Goal: Information Seeking & Learning: Learn about a topic

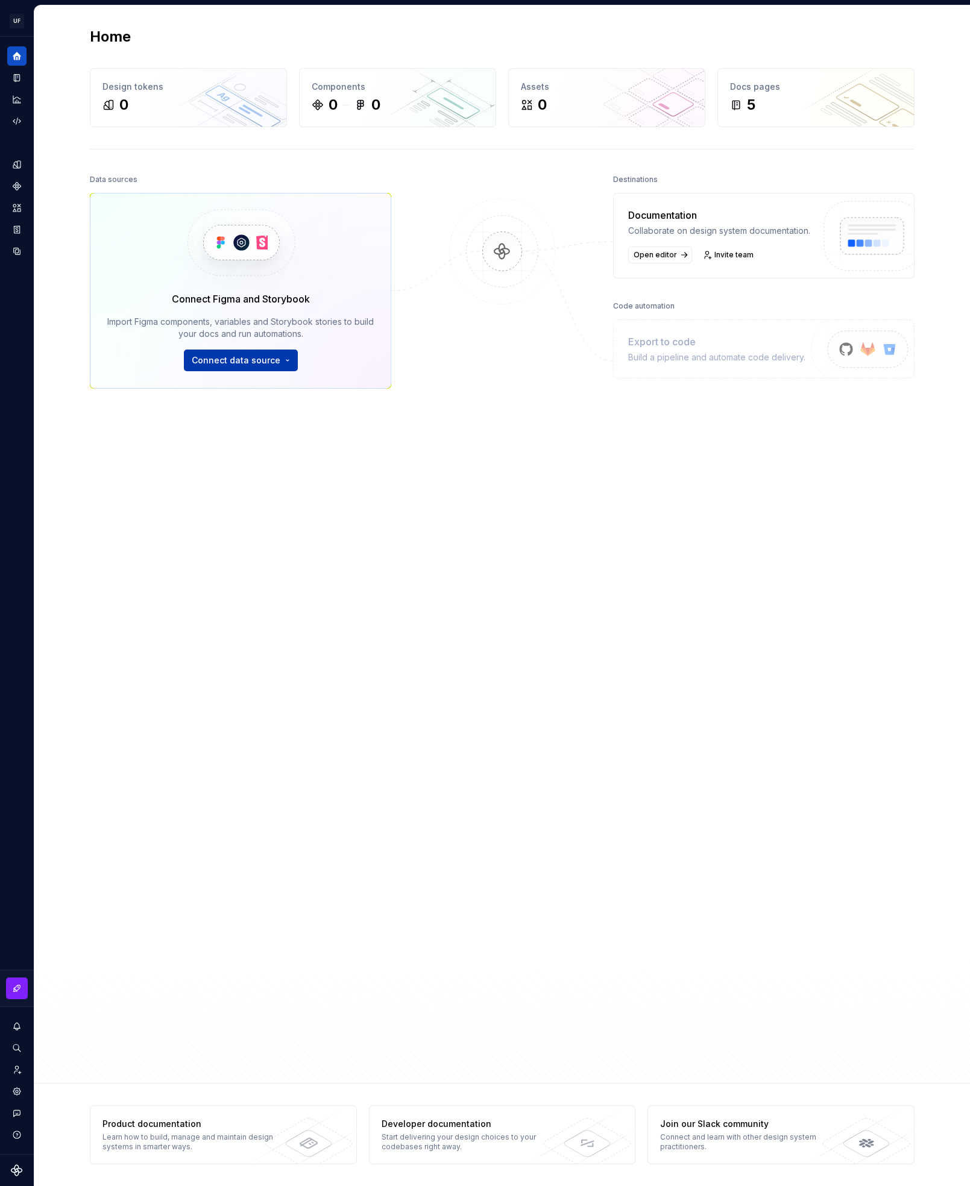
click at [251, 365] on html "UF My Design System BZ Design system data Home Design tokens 0 Components 0 0 A…" at bounding box center [485, 593] width 970 height 1186
click at [253, 460] on div "Import variables as design tokens." at bounding box center [270, 464] width 124 height 10
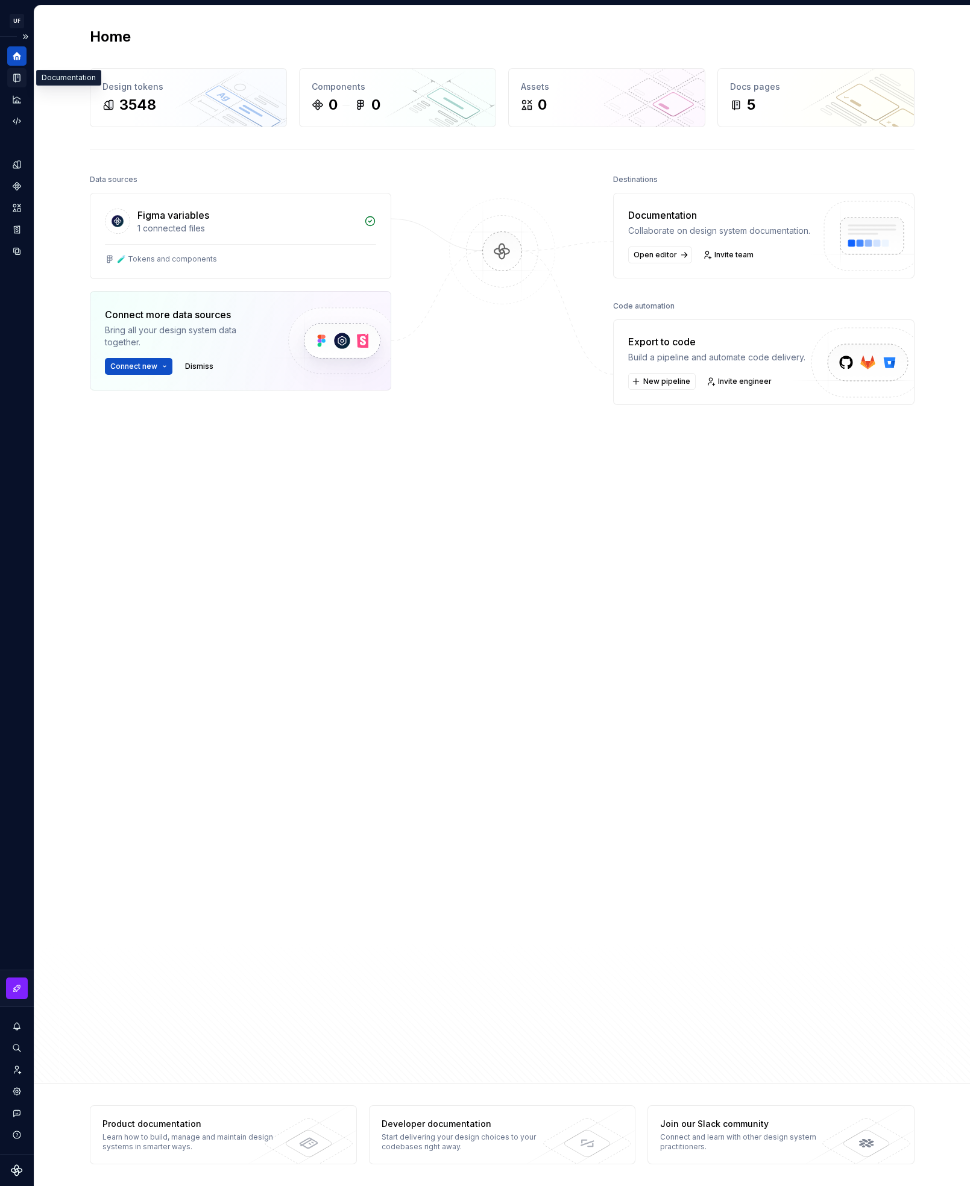
click at [17, 78] on icon "Documentation" at bounding box center [18, 78] width 5 height 7
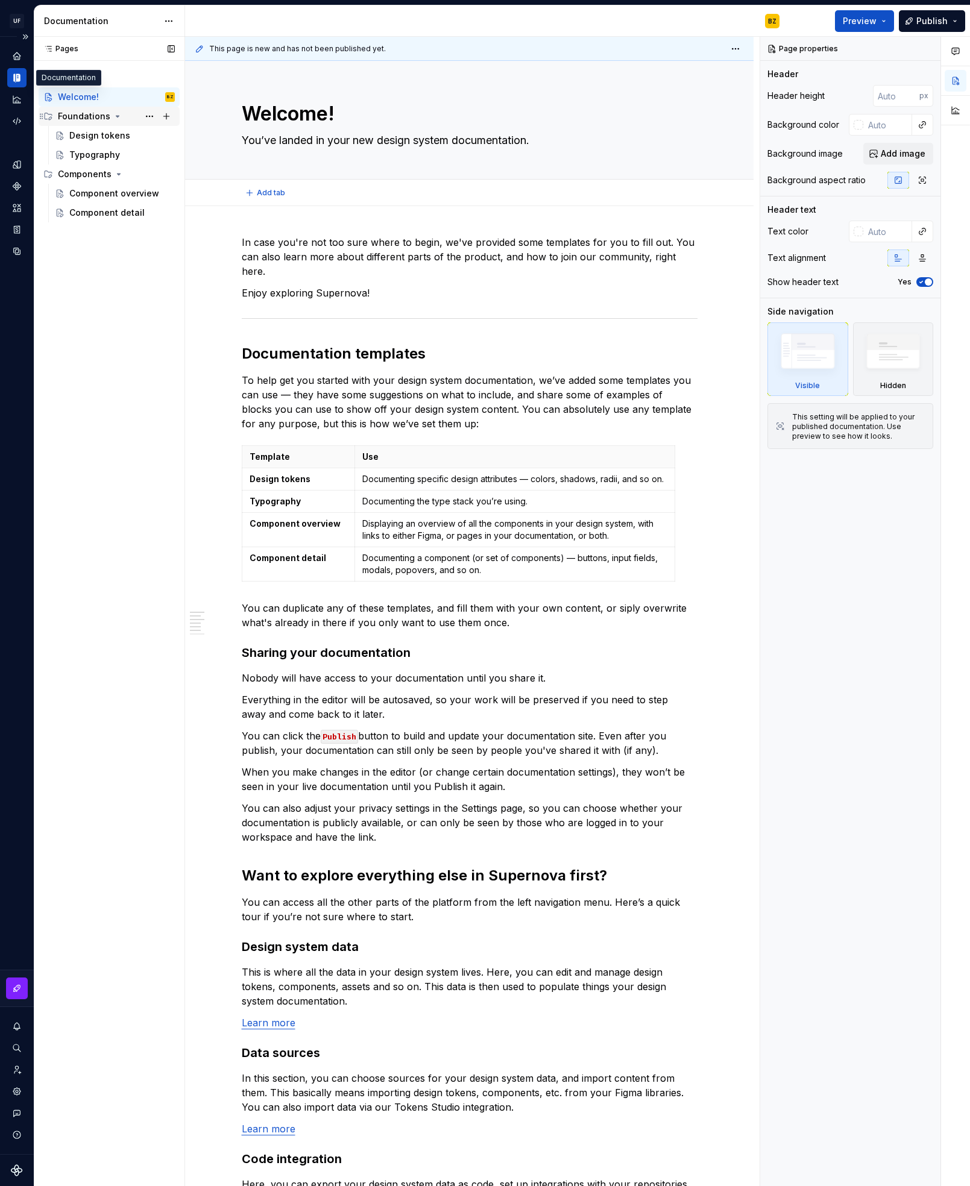
type textarea "*"
click at [18, 121] on icon "Code automation" at bounding box center [16, 121] width 11 height 11
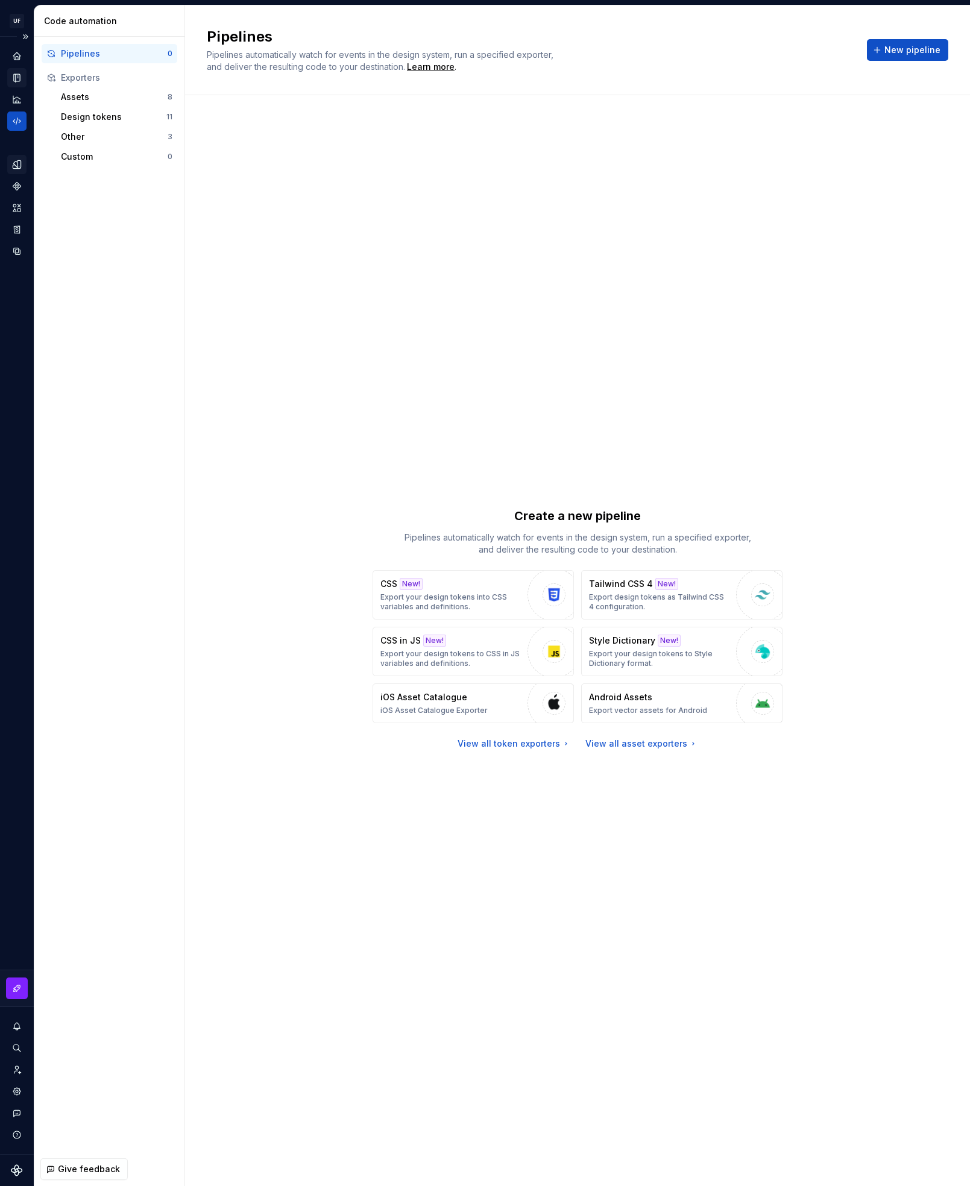
click at [13, 166] on icon "Design tokens" at bounding box center [16, 164] width 11 height 11
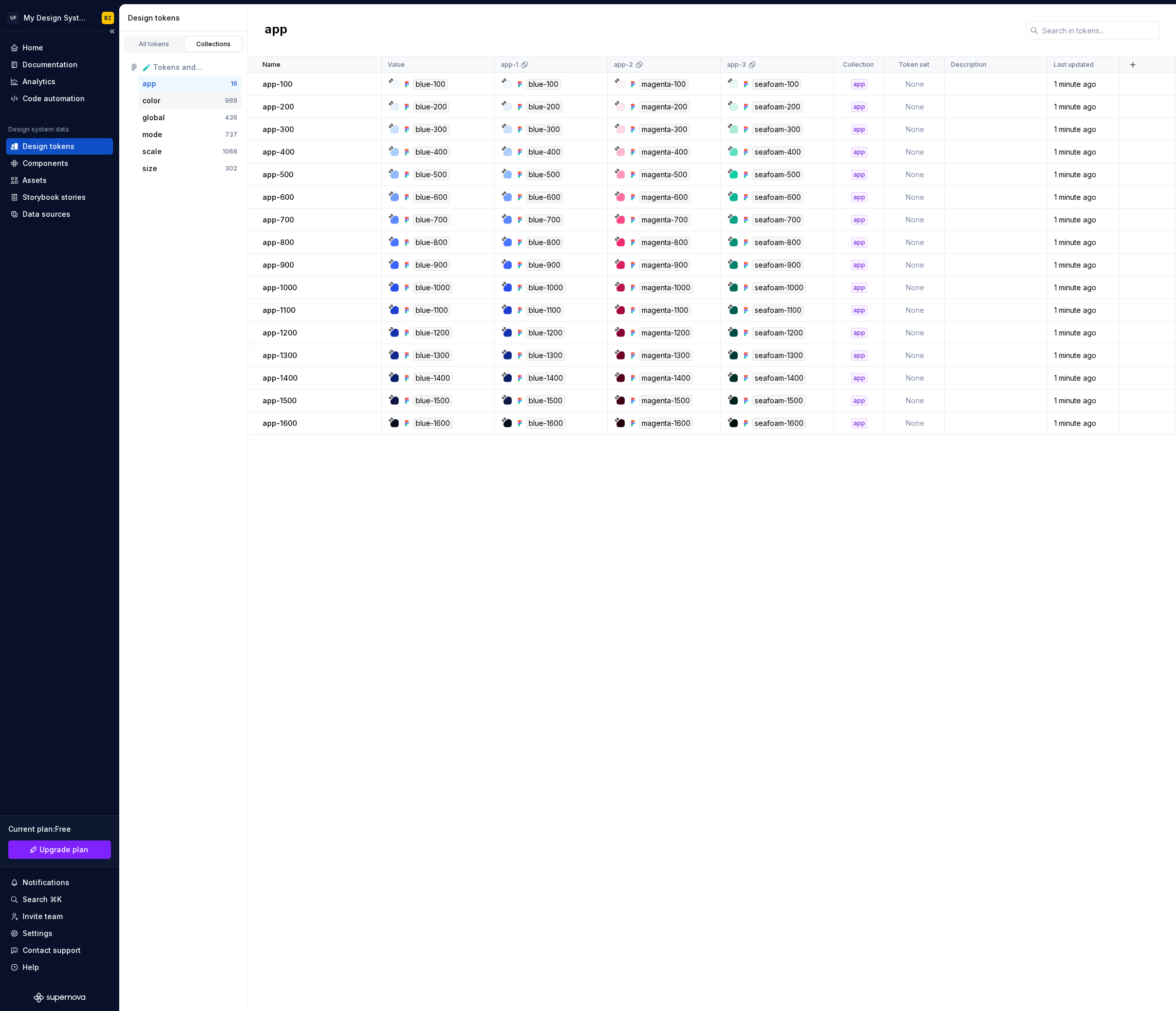
click at [152, 101] on div "color" at bounding box center [151, 101] width 18 height 10
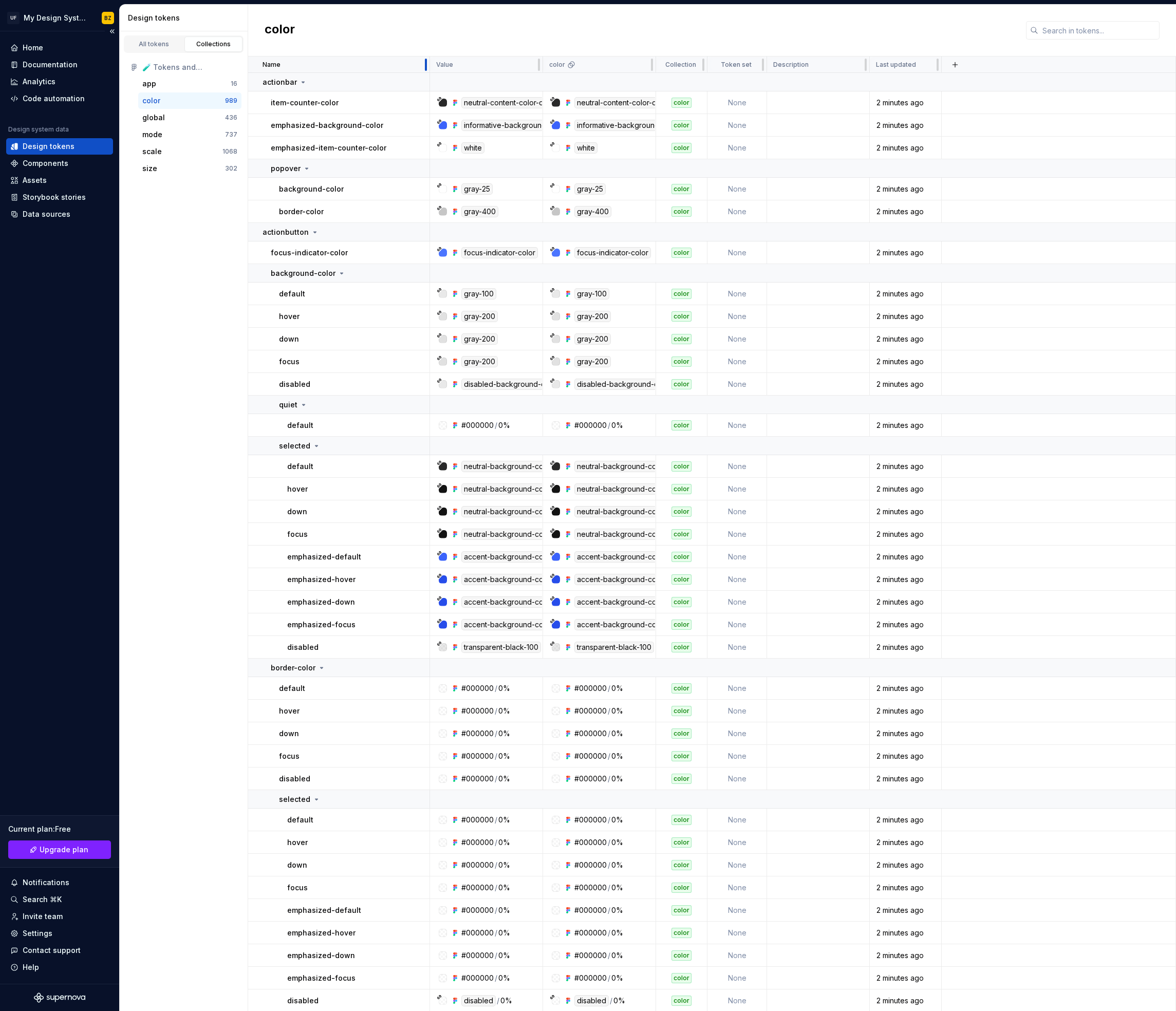
drag, startPoint x: 381, startPoint y: 63, endPoint x: 427, endPoint y: 66, distance: 46.1
click at [427, 66] on div at bounding box center [426, 64] width 9 height 16
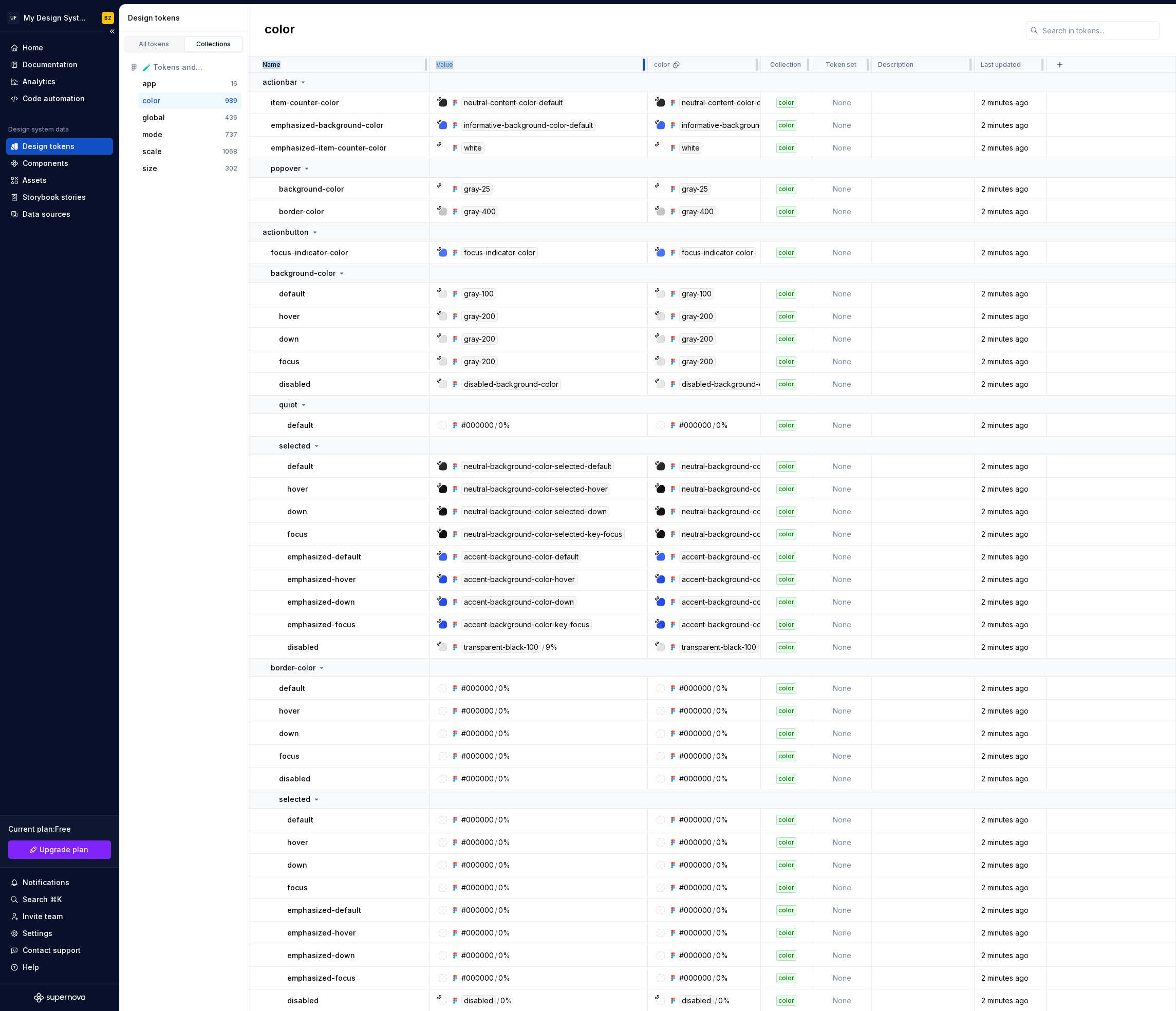
drag, startPoint x: 540, startPoint y: 63, endPoint x: 645, endPoint y: 72, distance: 105.4
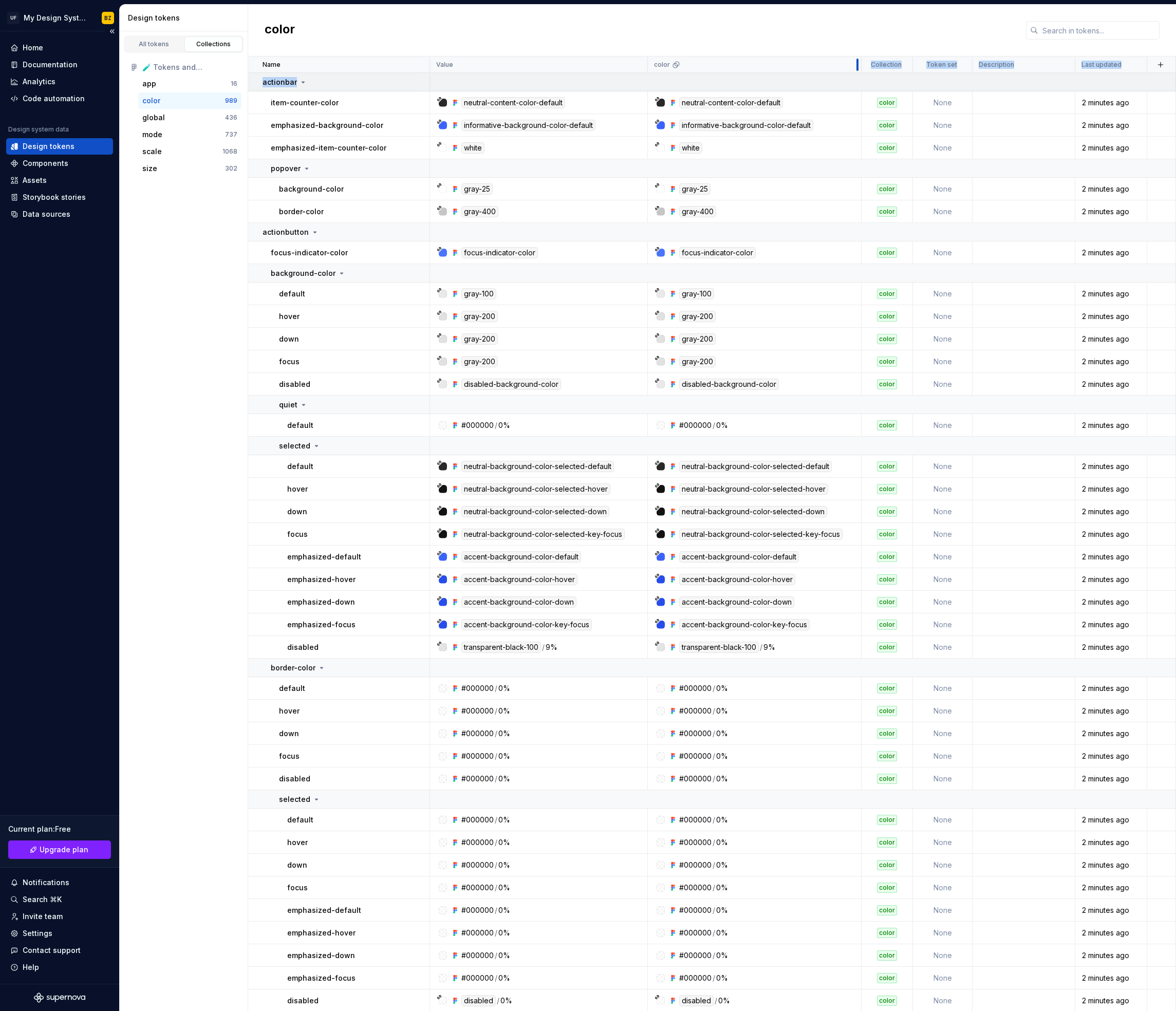
drag, startPoint x: 758, startPoint y: 66, endPoint x: 858, endPoint y: 74, distance: 100.3
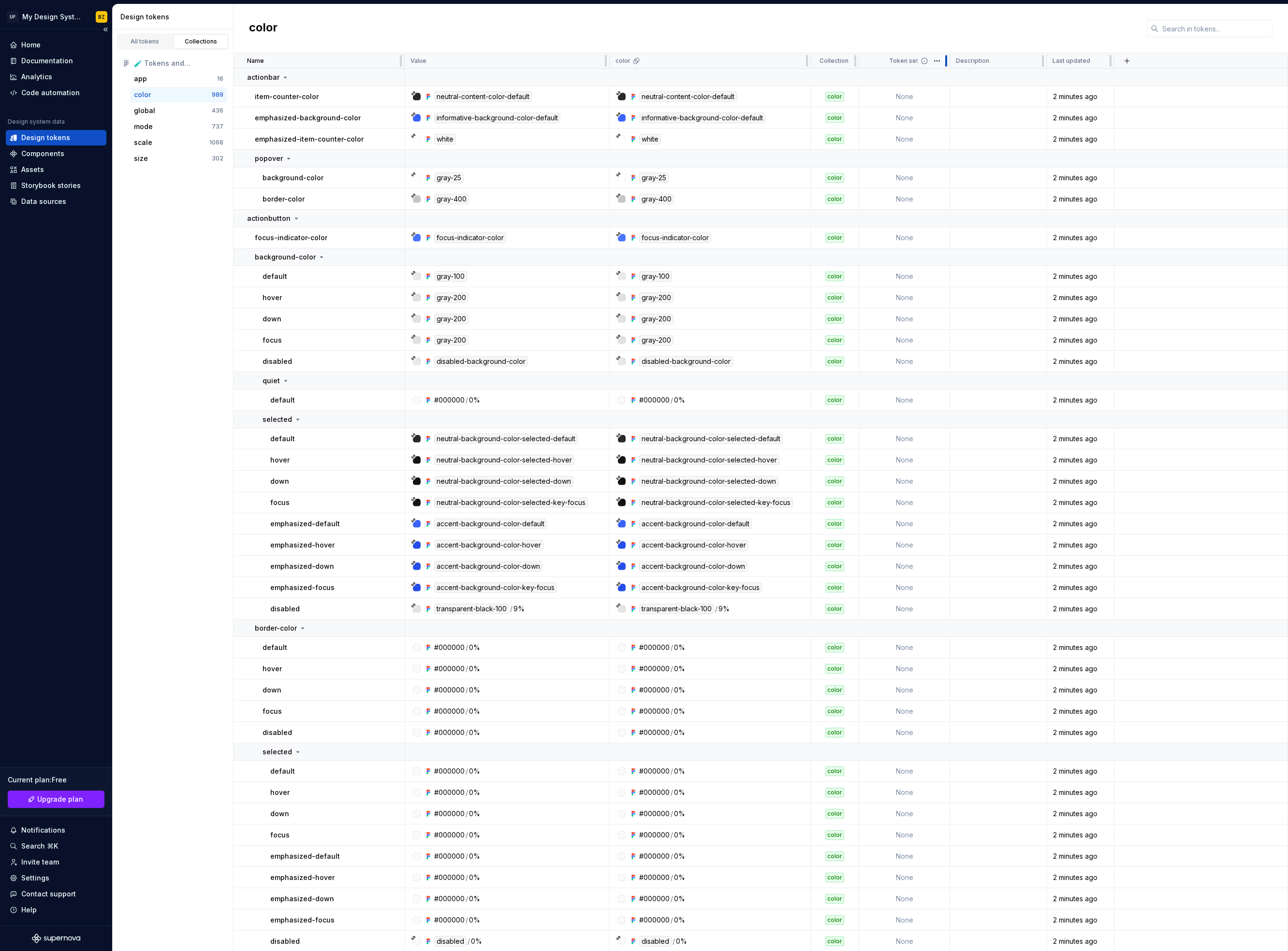
drag, startPoint x: 913, startPoint y: 63, endPoint x: 947, endPoint y: 63, distance: 34.0
click at [777, 63] on div at bounding box center [946, 60] width 8 height 15
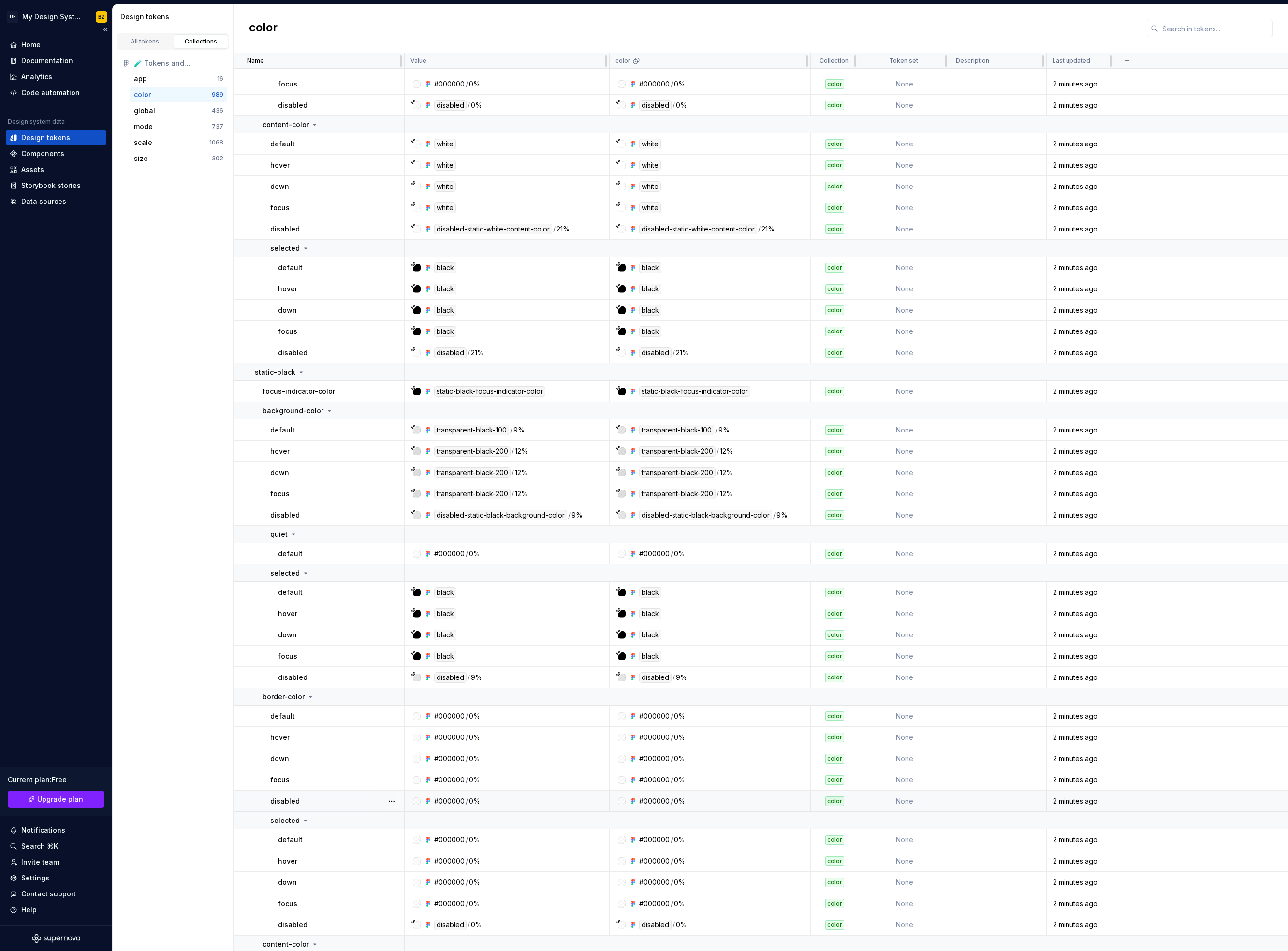
scroll to position [1743, 0]
click at [149, 111] on div "global" at bounding box center [144, 111] width 22 height 10
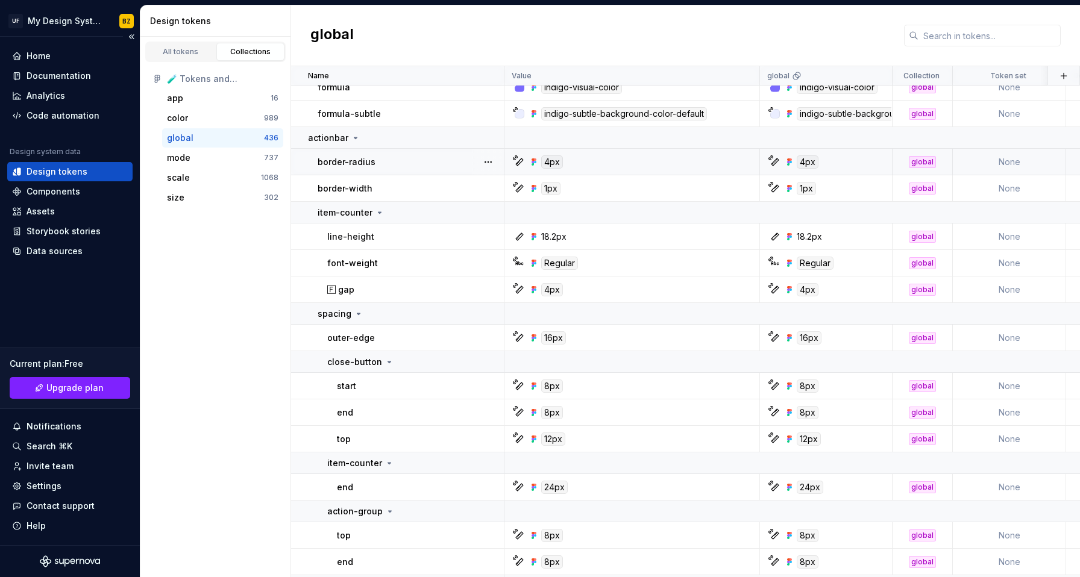
scroll to position [2244, 0]
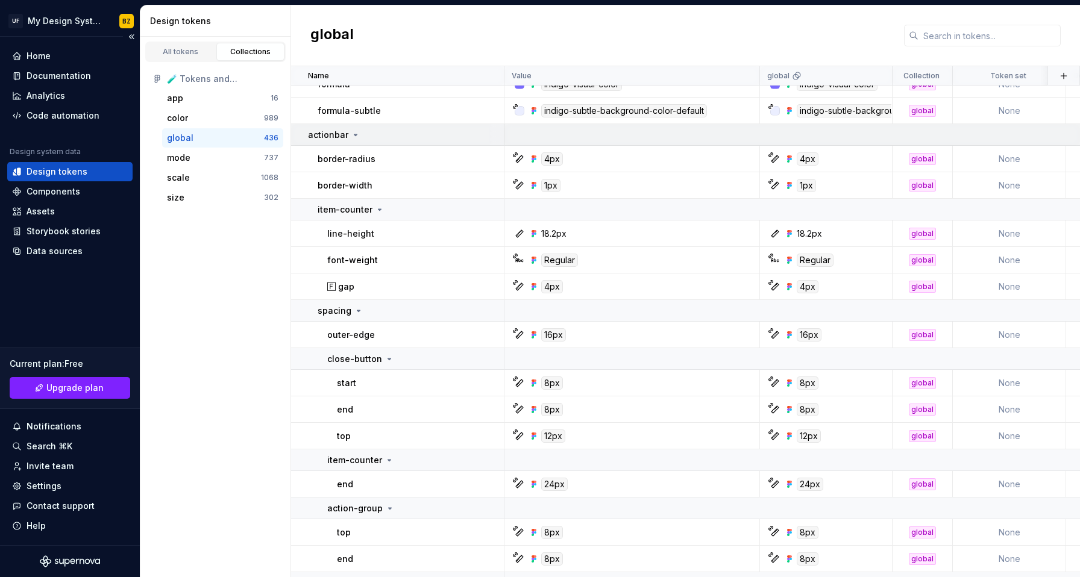
click at [354, 136] on icon at bounding box center [355, 134] width 3 height 1
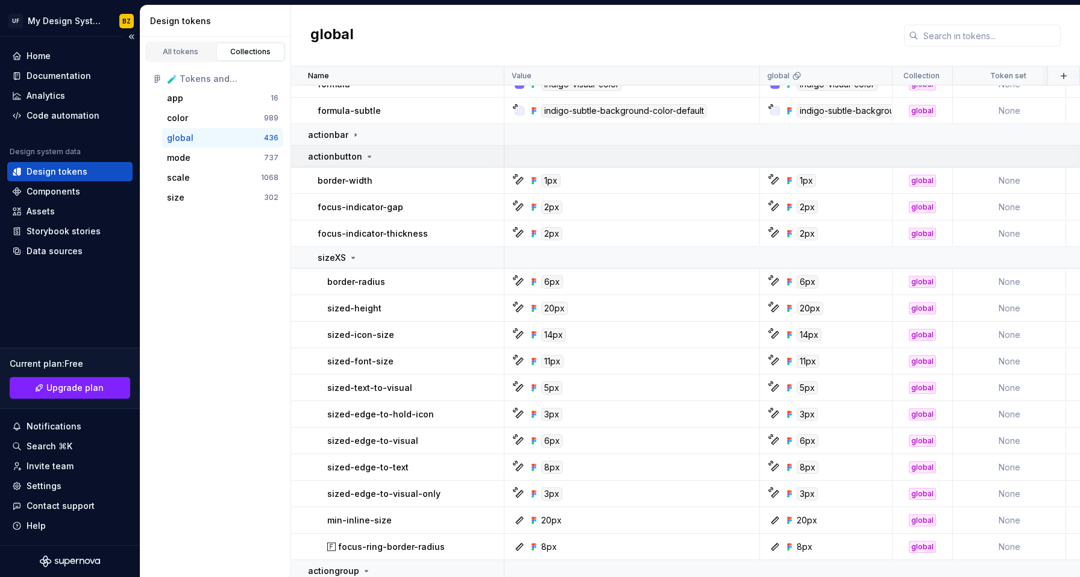
click at [365, 159] on icon at bounding box center [370, 157] width 10 height 10
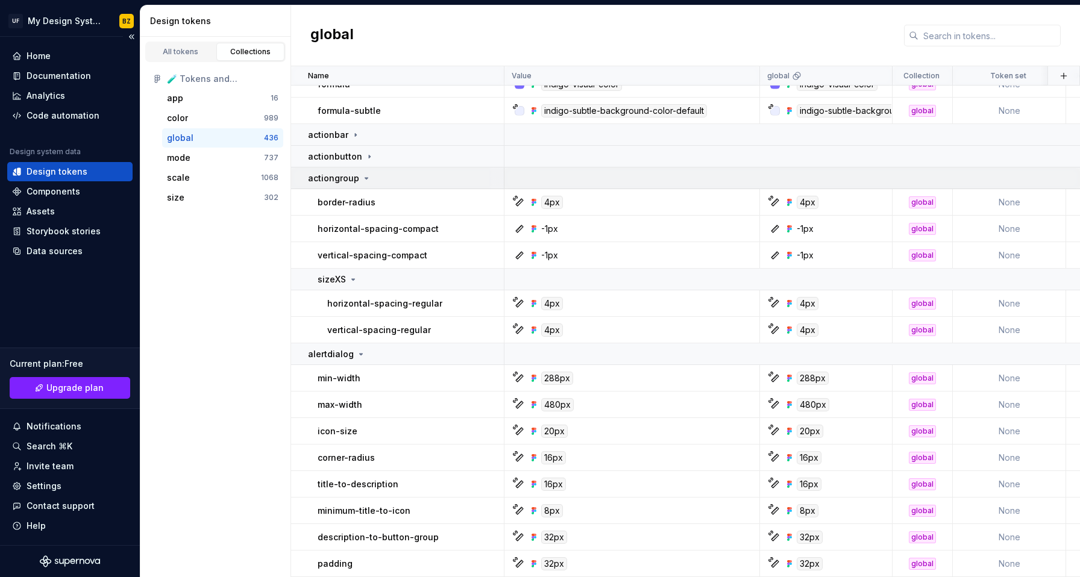
click at [366, 179] on icon at bounding box center [367, 179] width 10 height 10
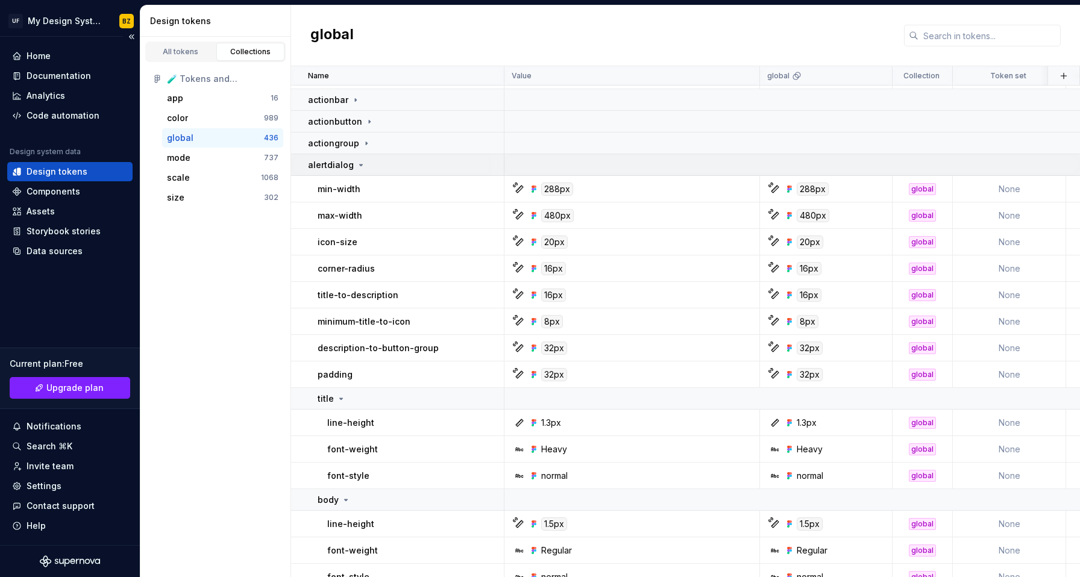
scroll to position [2281, 0]
click at [360, 163] on icon at bounding box center [361, 164] width 10 height 10
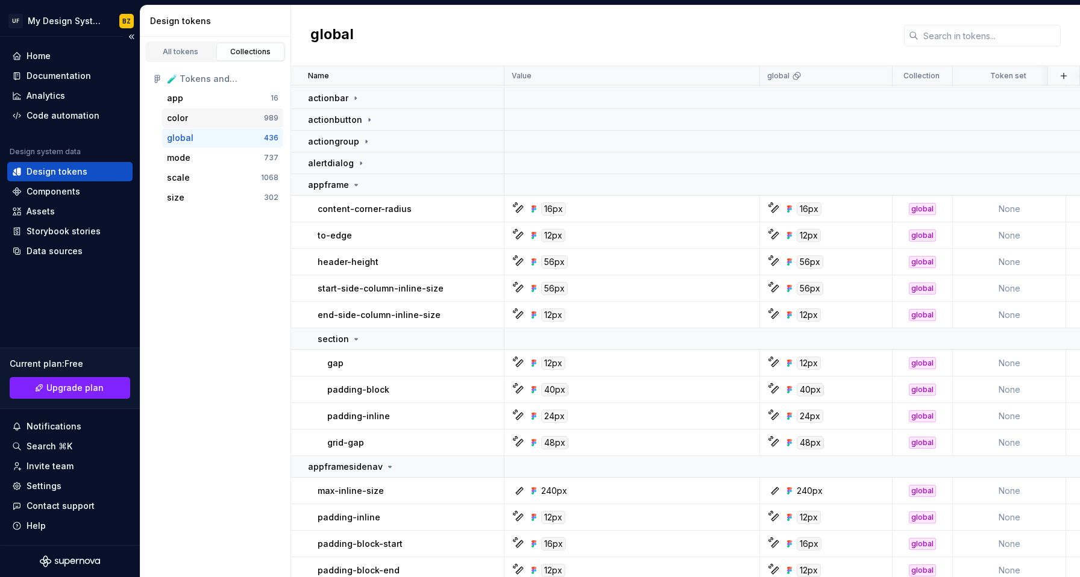
click at [212, 116] on div "color" at bounding box center [215, 118] width 97 height 12
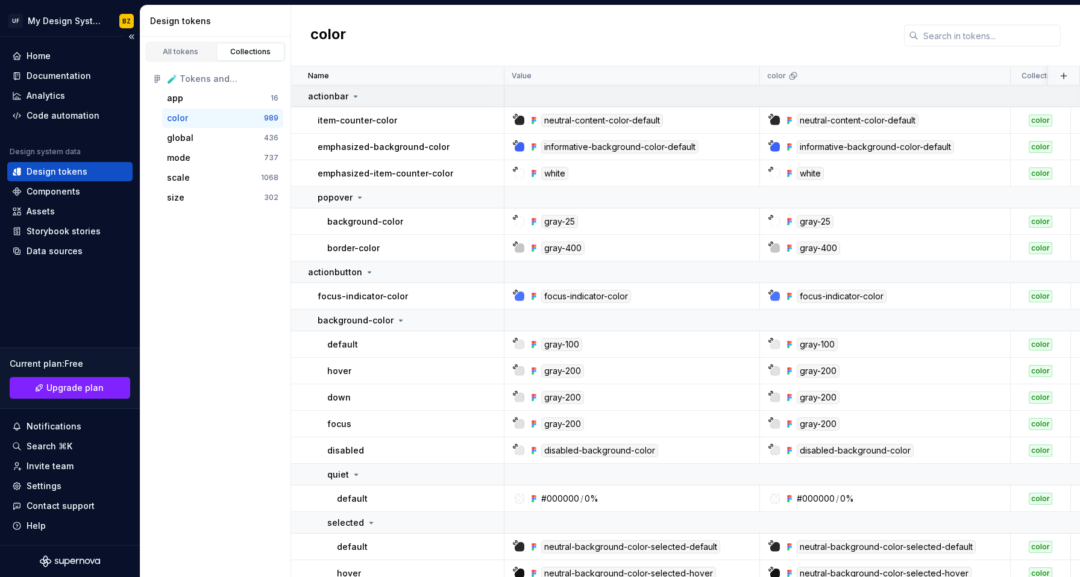
drag, startPoint x: 355, startPoint y: 95, endPoint x: 354, endPoint y: 102, distance: 7.3
click at [355, 95] on icon at bounding box center [356, 97] width 10 height 10
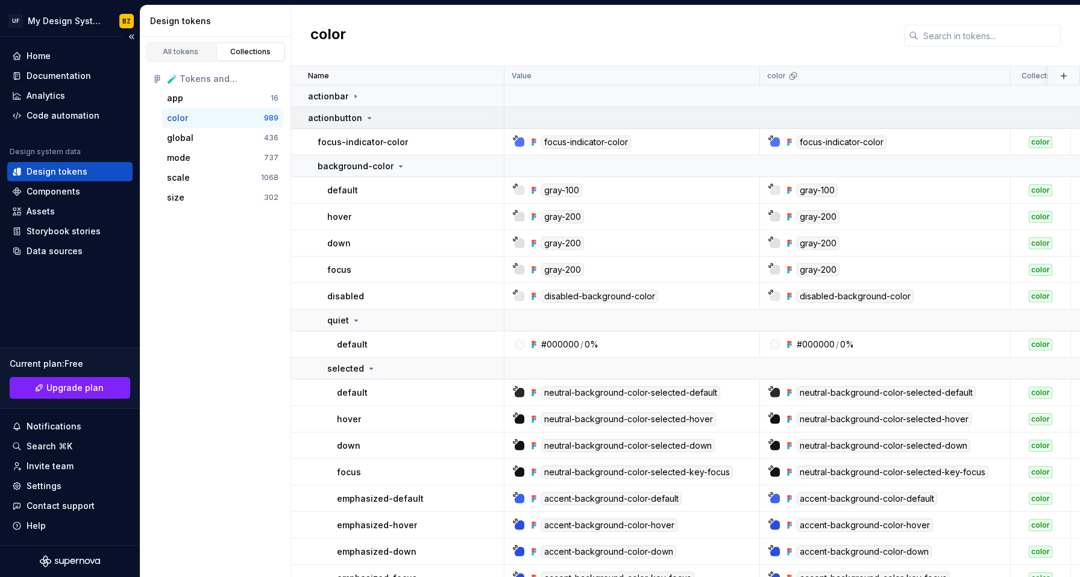
click at [365, 117] on icon at bounding box center [370, 118] width 10 height 10
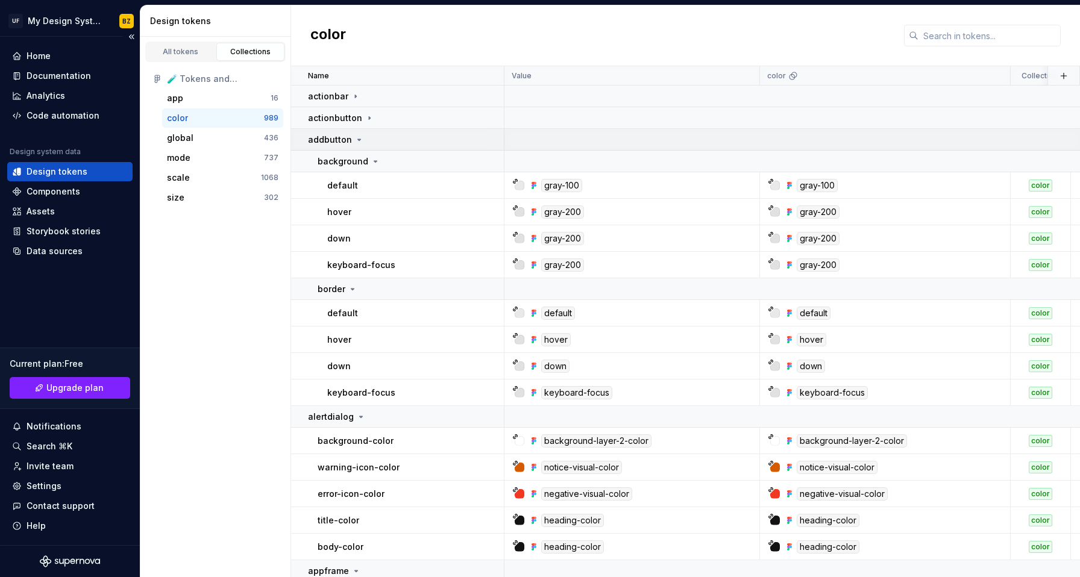
click at [359, 140] on icon at bounding box center [359, 140] width 10 height 10
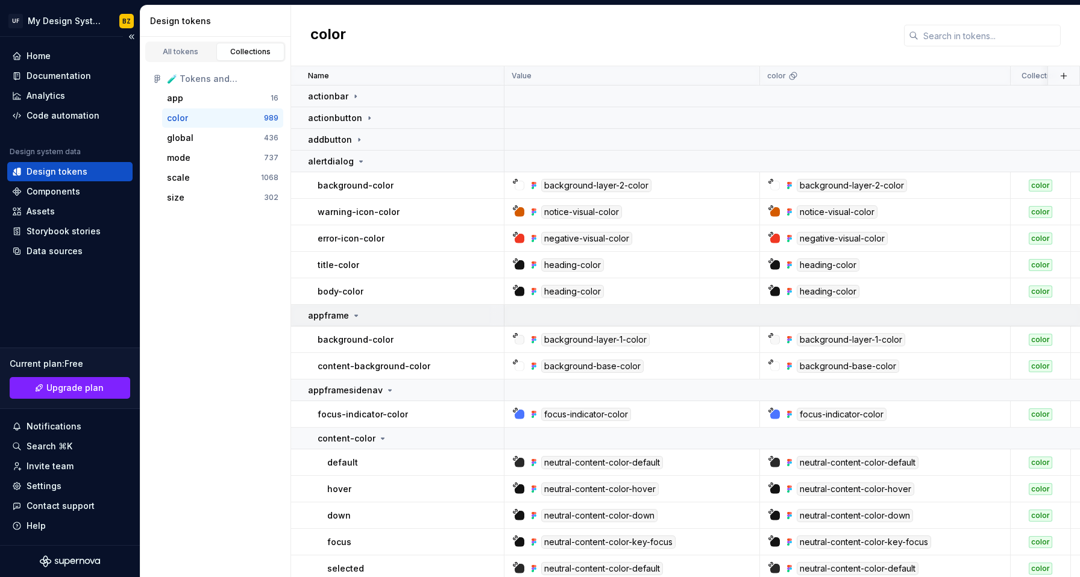
click at [355, 316] on icon at bounding box center [356, 315] width 3 height 1
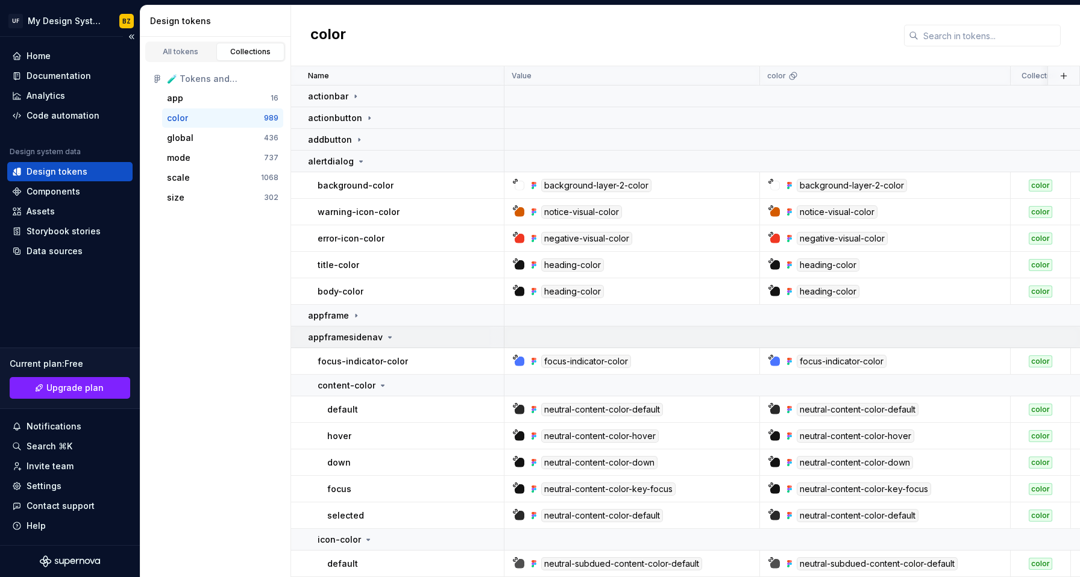
click at [386, 334] on icon at bounding box center [390, 338] width 10 height 10
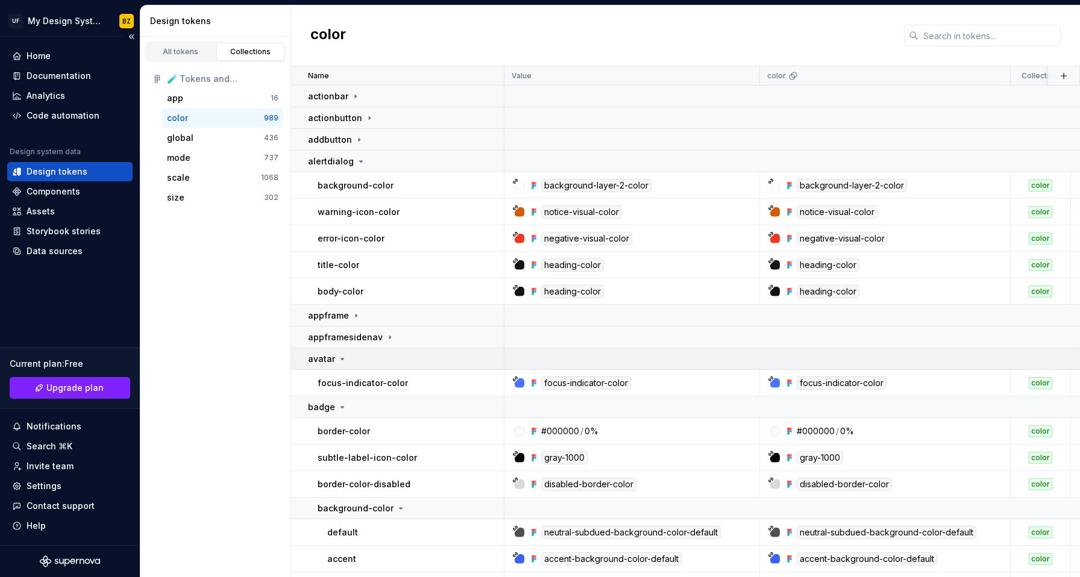
click at [341, 357] on icon at bounding box center [343, 359] width 10 height 10
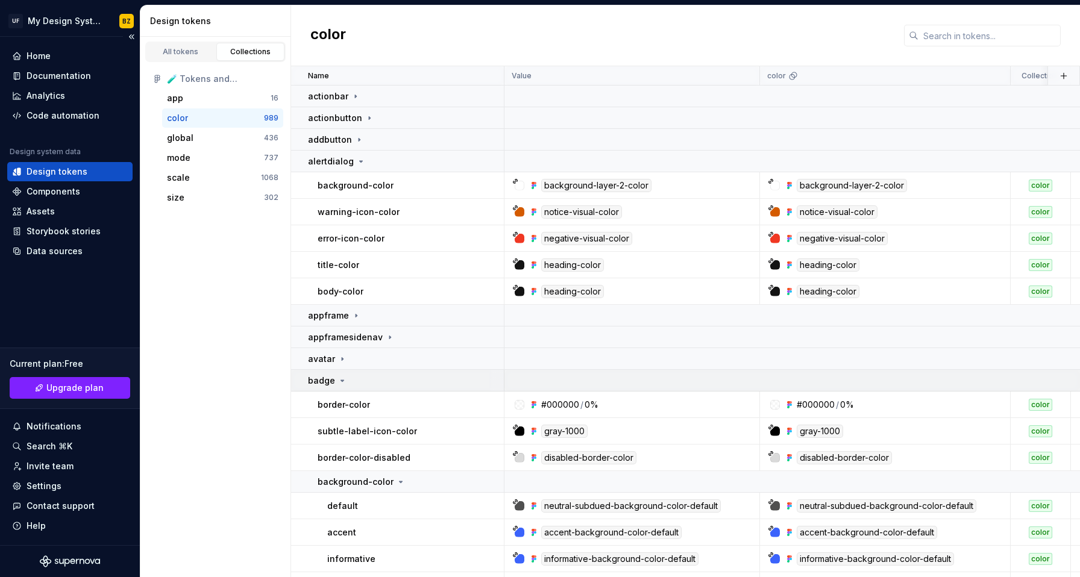
click at [343, 380] on icon at bounding box center [343, 381] width 10 height 10
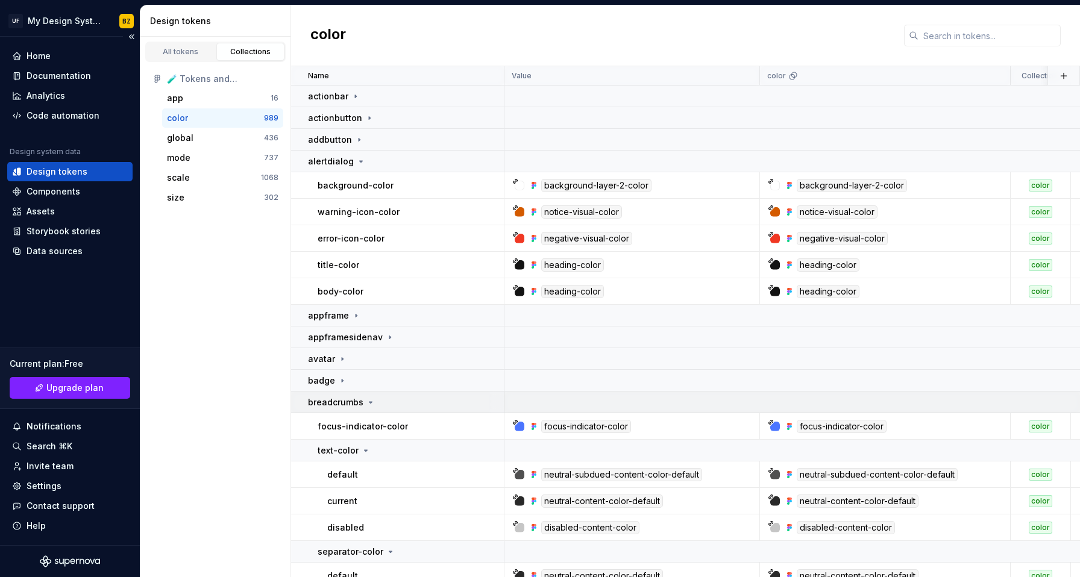
click at [373, 404] on icon at bounding box center [371, 403] width 10 height 10
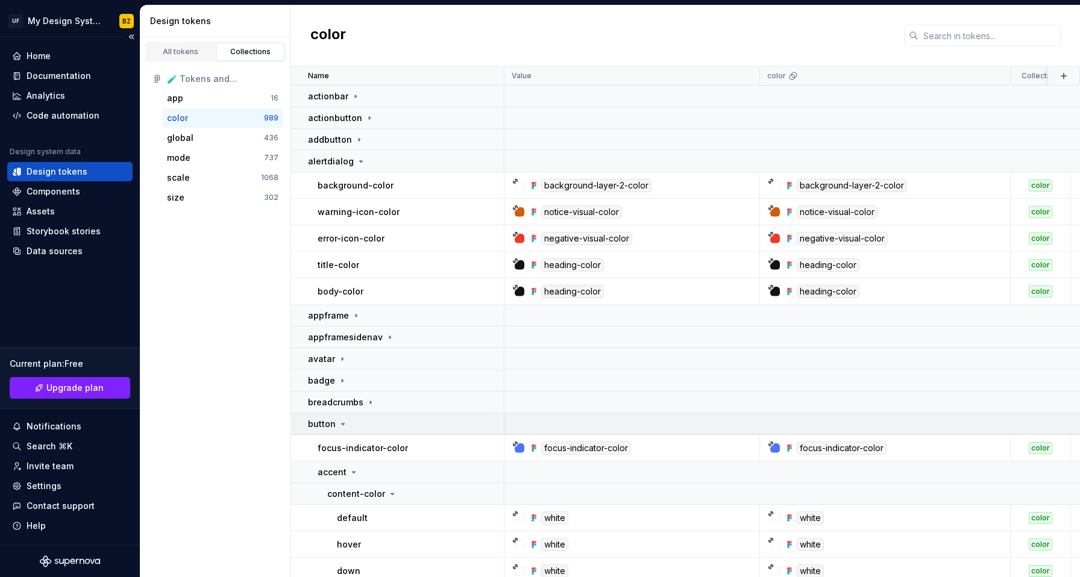
click at [342, 424] on icon at bounding box center [343, 424] width 3 height 1
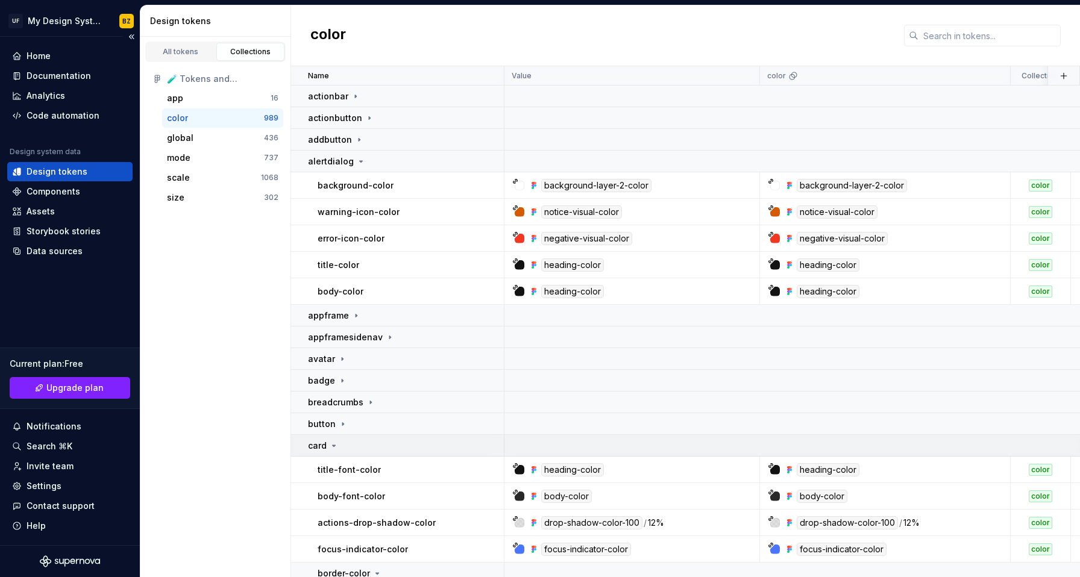
click at [336, 448] on icon at bounding box center [334, 446] width 10 height 10
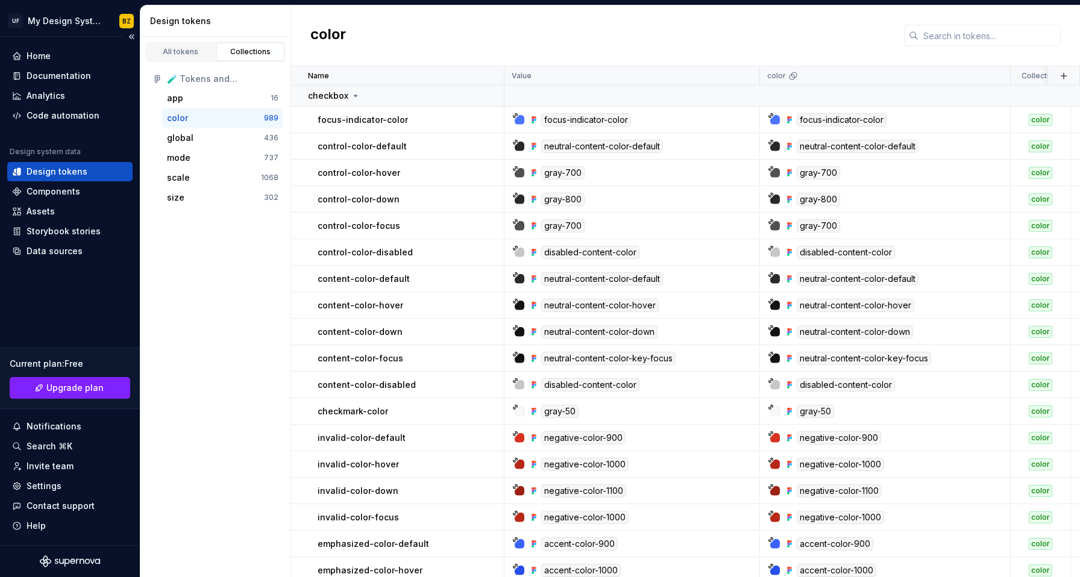
scroll to position [372, 0]
click at [344, 98] on p "checkbox" at bounding box center [328, 96] width 40 height 12
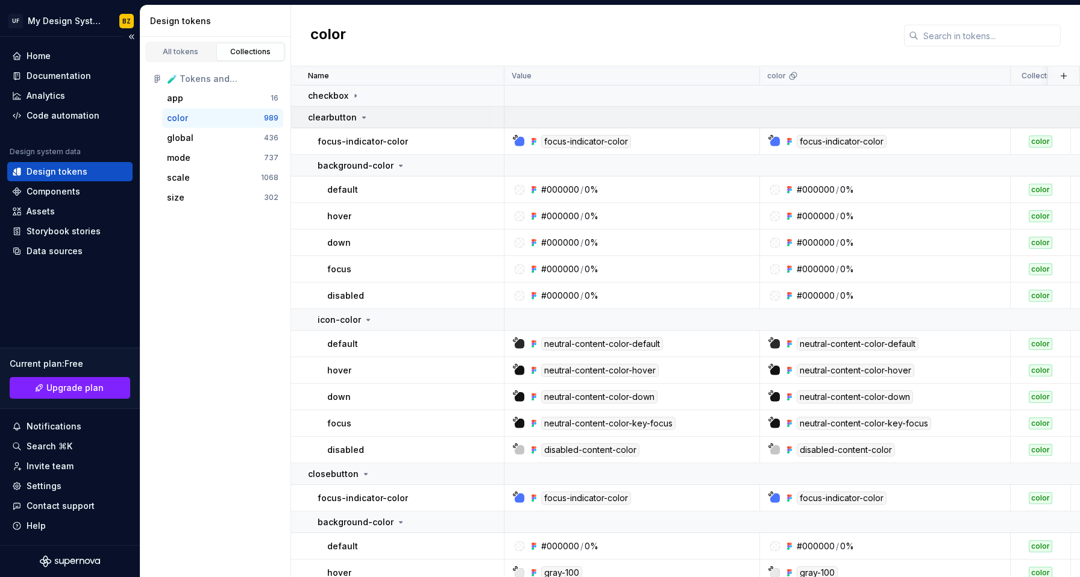
click at [348, 126] on td "clearbutton" at bounding box center [397, 118] width 213 height 22
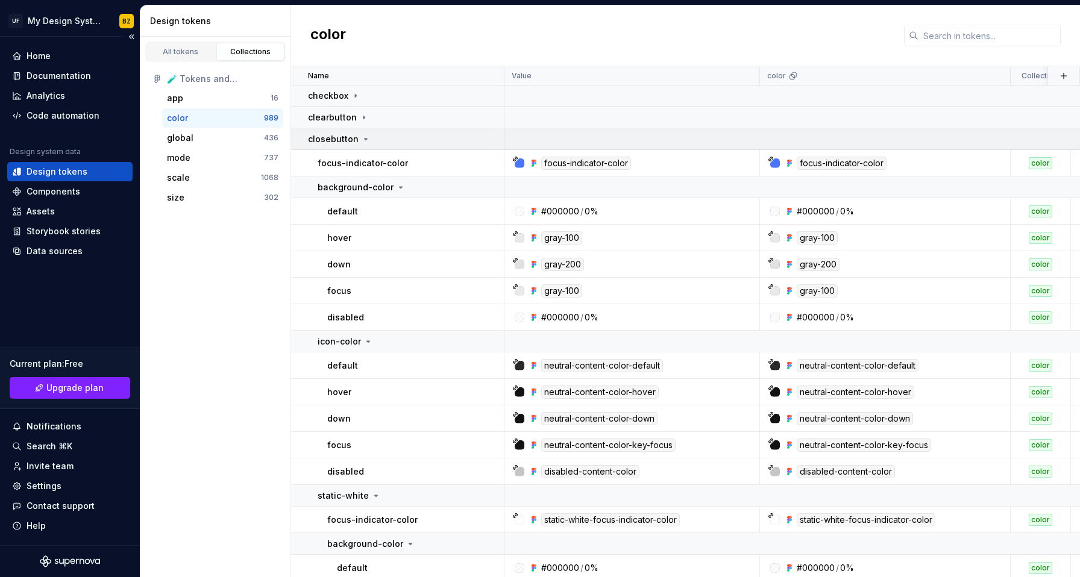
click at [344, 138] on p "closebutton" at bounding box center [333, 139] width 51 height 12
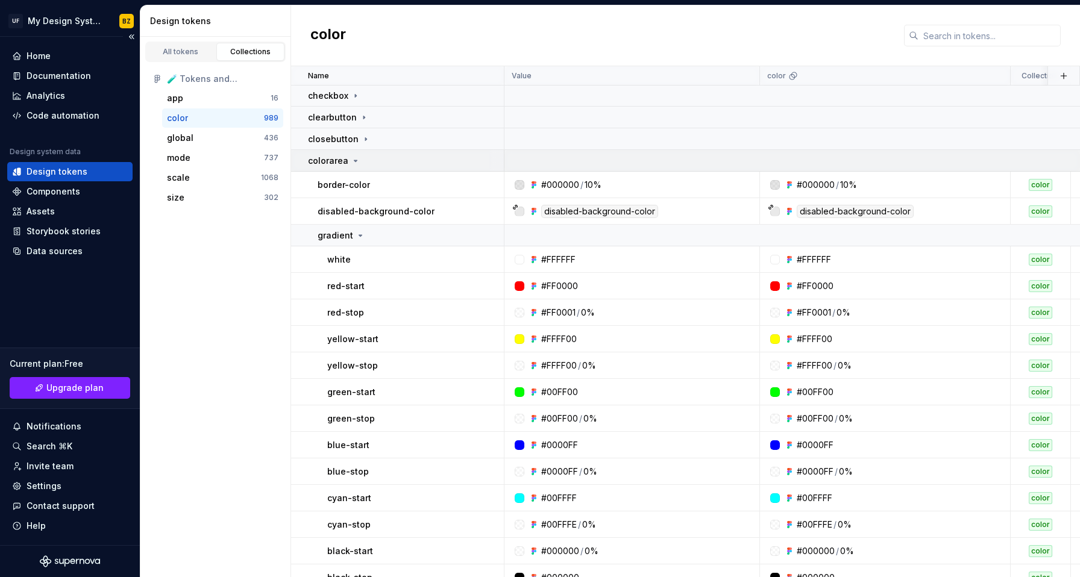
click at [359, 158] on div "colorarea" at bounding box center [405, 161] width 195 height 12
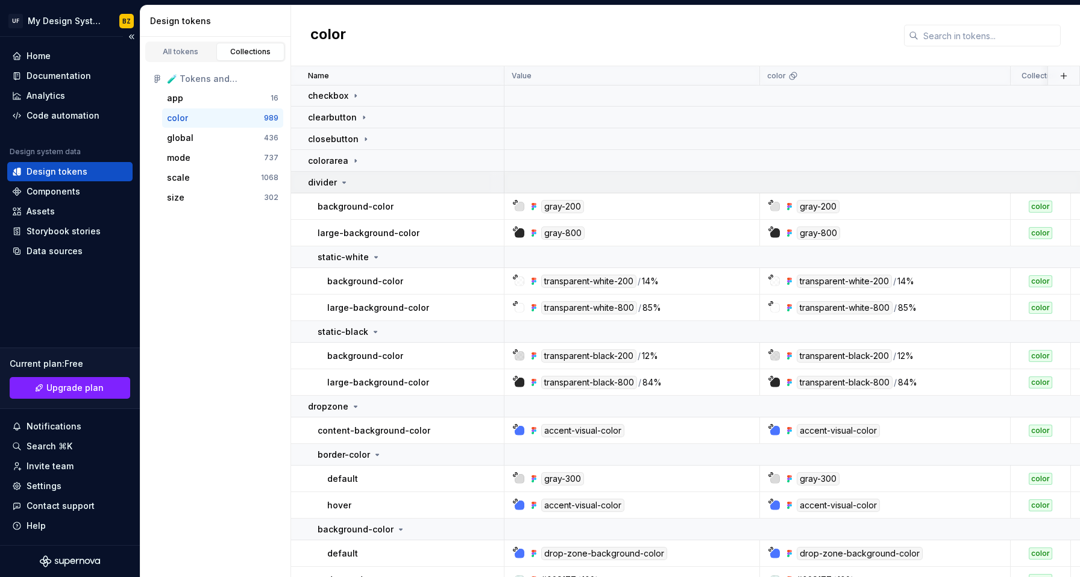
click at [354, 186] on div "divider" at bounding box center [405, 183] width 195 height 12
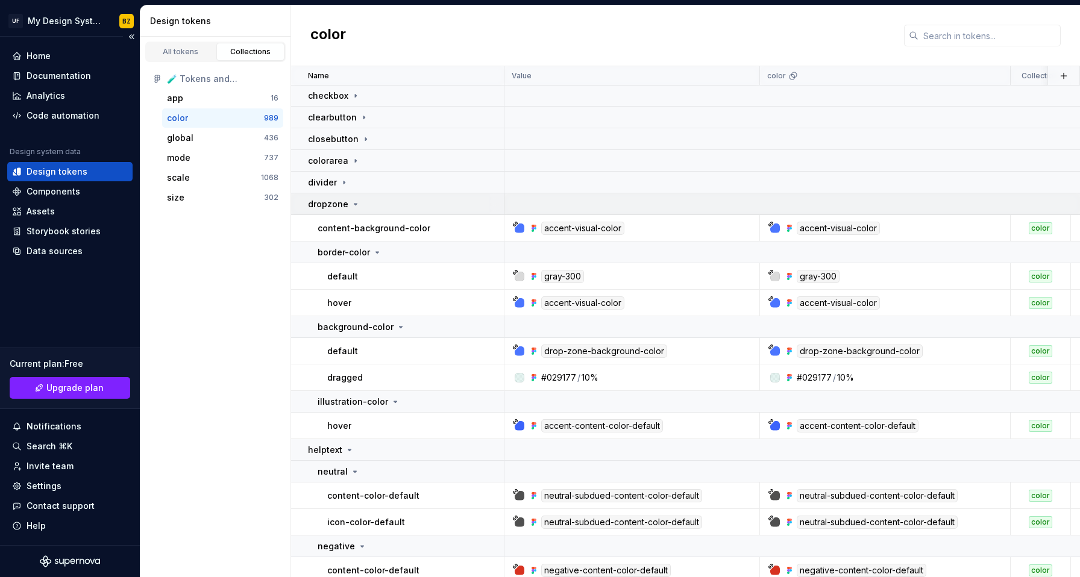
drag, startPoint x: 347, startPoint y: 202, endPoint x: 358, endPoint y: 212, distance: 15.0
click at [347, 204] on div "dropzone" at bounding box center [334, 204] width 52 height 12
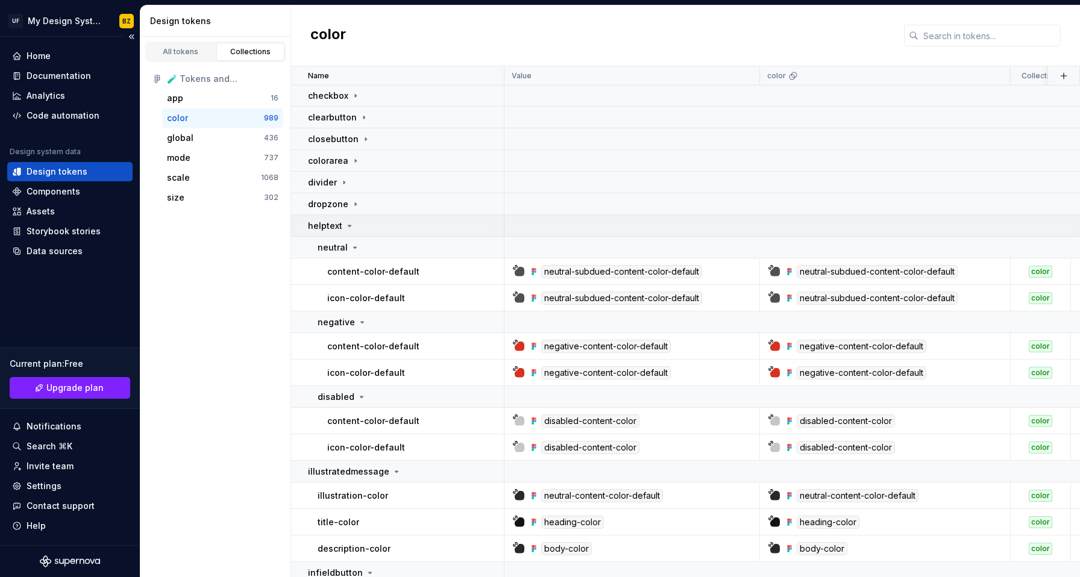
click at [352, 227] on icon at bounding box center [350, 226] width 10 height 10
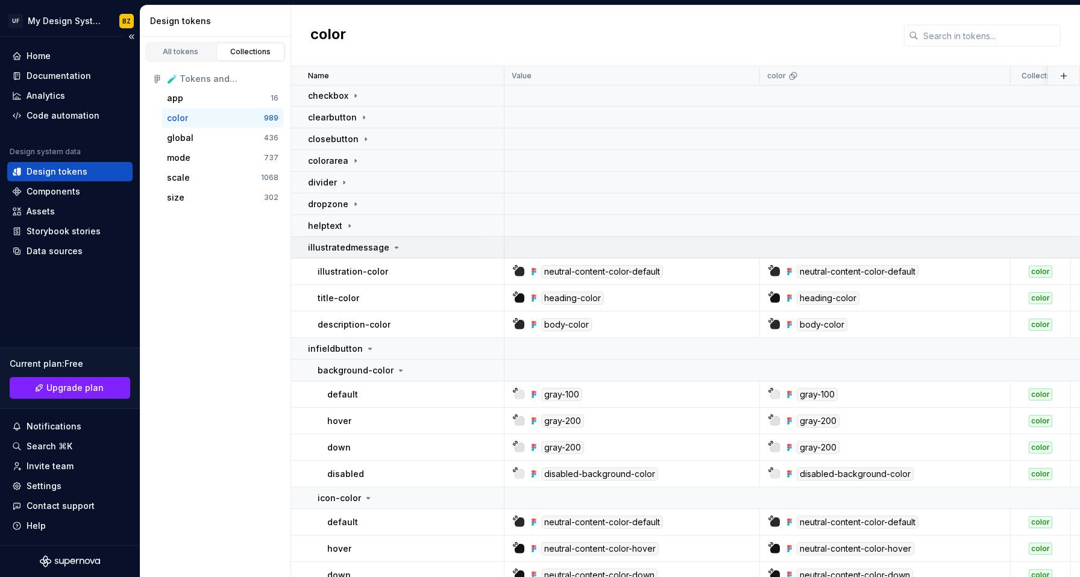
click at [352, 252] on p "illustratedmessage" at bounding box center [348, 248] width 81 height 12
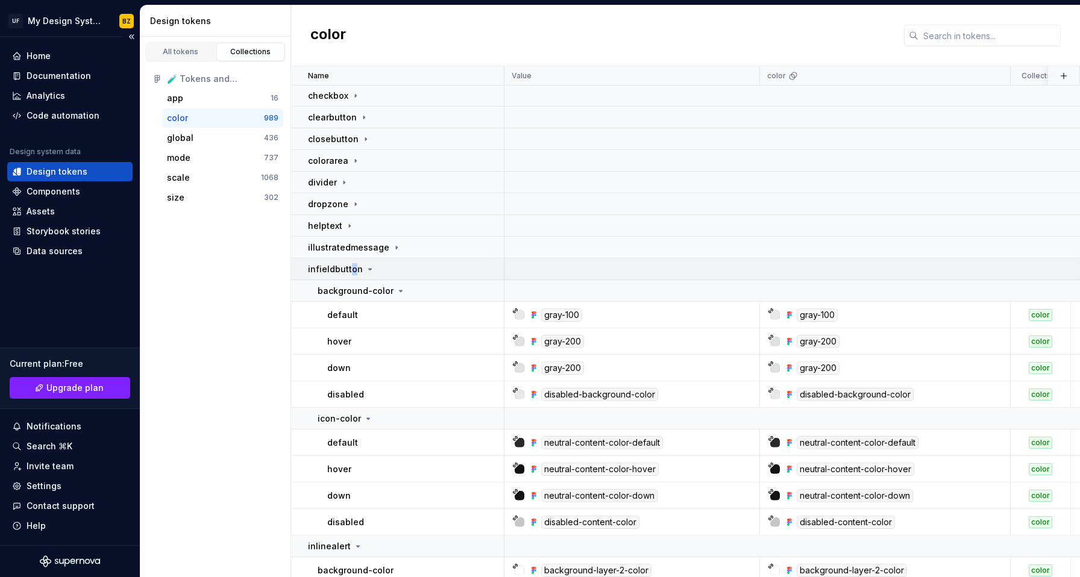
click at [351, 272] on p "infieldbutton" at bounding box center [335, 269] width 55 height 12
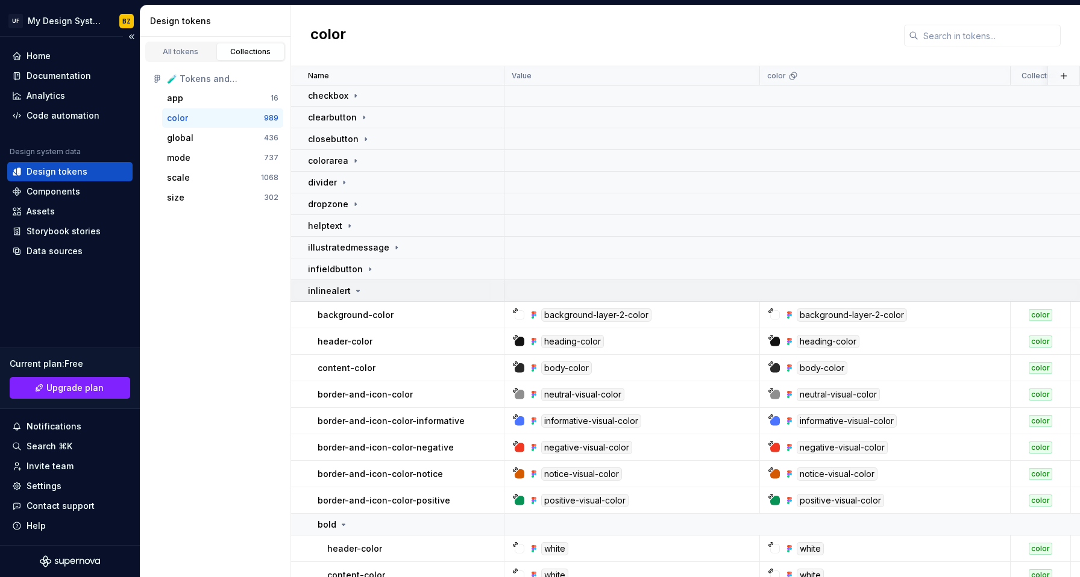
click at [360, 294] on div "inlinealert" at bounding box center [405, 291] width 195 height 12
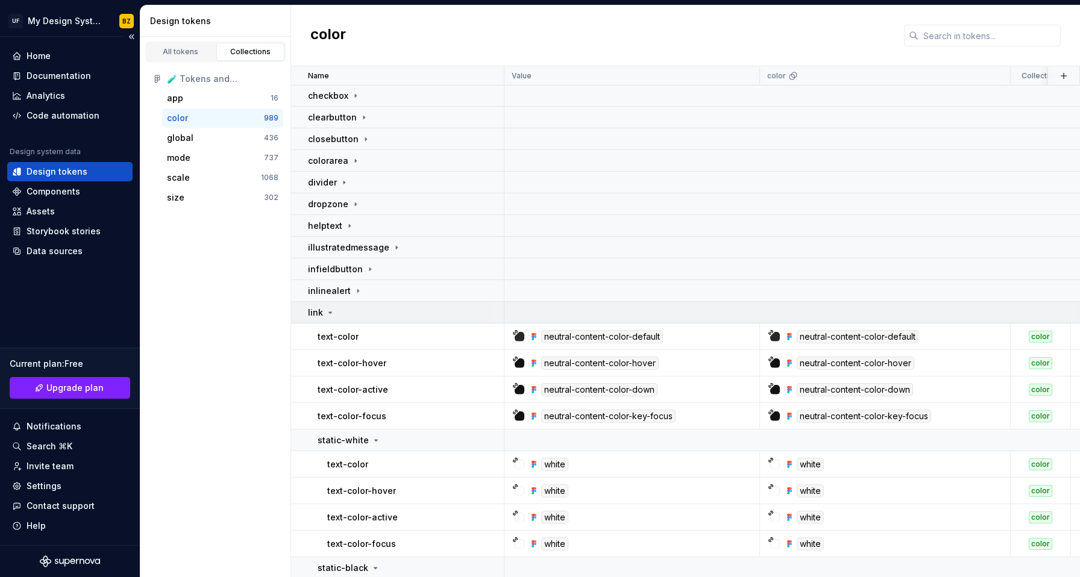
click at [348, 315] on div "link" at bounding box center [405, 313] width 195 height 12
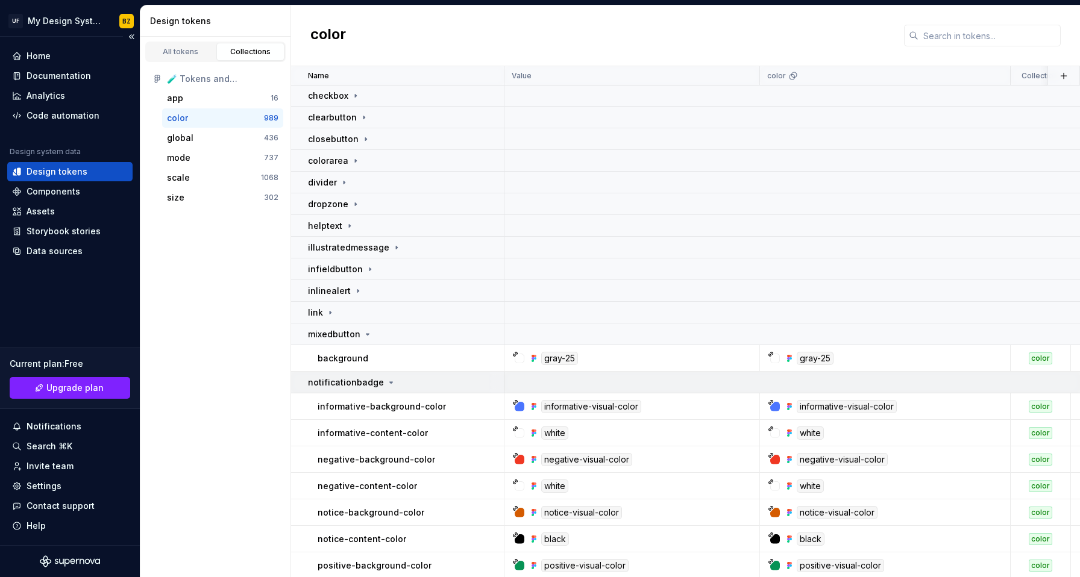
drag, startPoint x: 354, startPoint y: 331, endPoint x: 367, endPoint y: 356, distance: 28.6
click at [354, 331] on p "mixedbutton" at bounding box center [334, 334] width 52 height 12
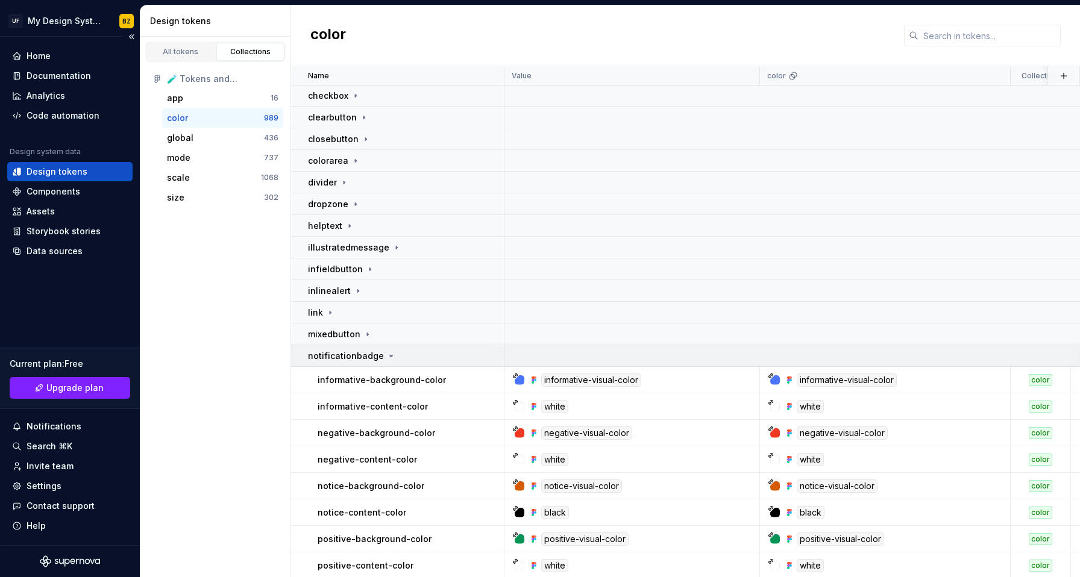
drag, startPoint x: 365, startPoint y: 353, endPoint x: 372, endPoint y: 365, distance: 14.1
click at [365, 357] on p "notificationbadge" at bounding box center [346, 356] width 76 height 12
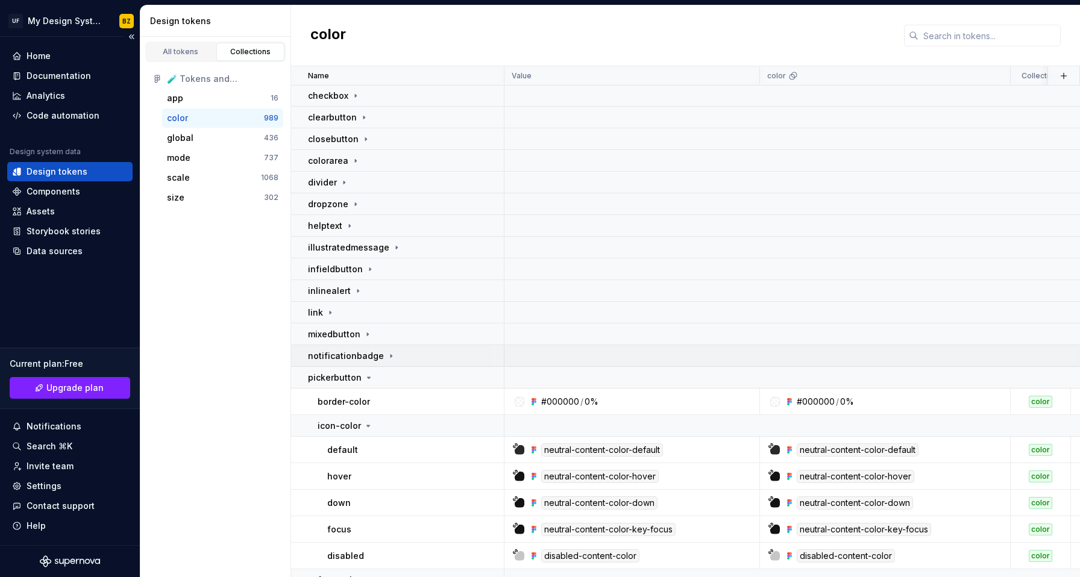
drag, startPoint x: 371, startPoint y: 376, endPoint x: 393, endPoint y: 366, distance: 23.7
click at [371, 376] on div "pickerbutton" at bounding box center [405, 378] width 195 height 12
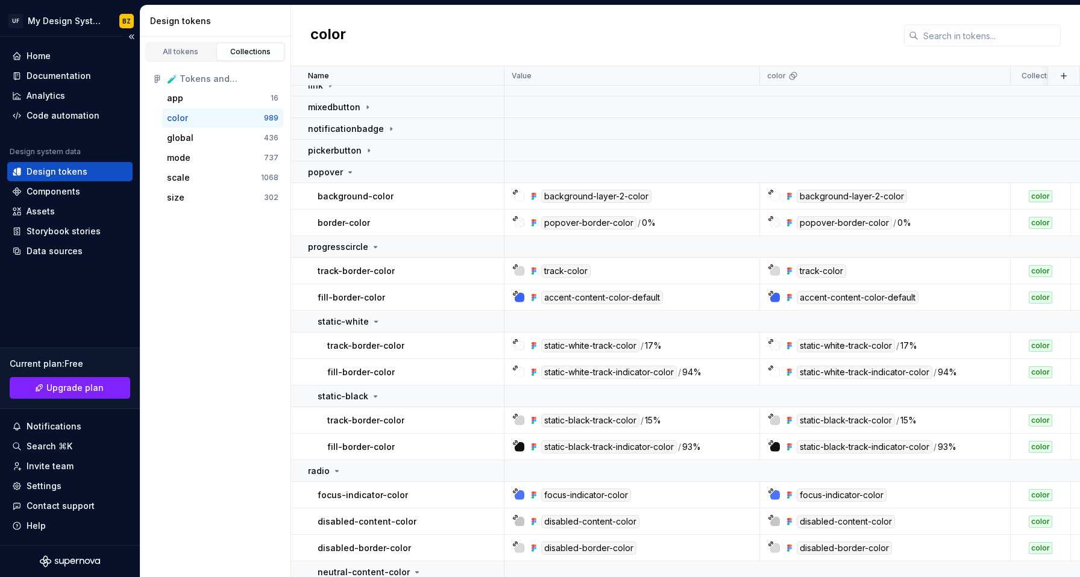
scroll to position [600, 0]
click at [346, 174] on icon at bounding box center [350, 172] width 10 height 10
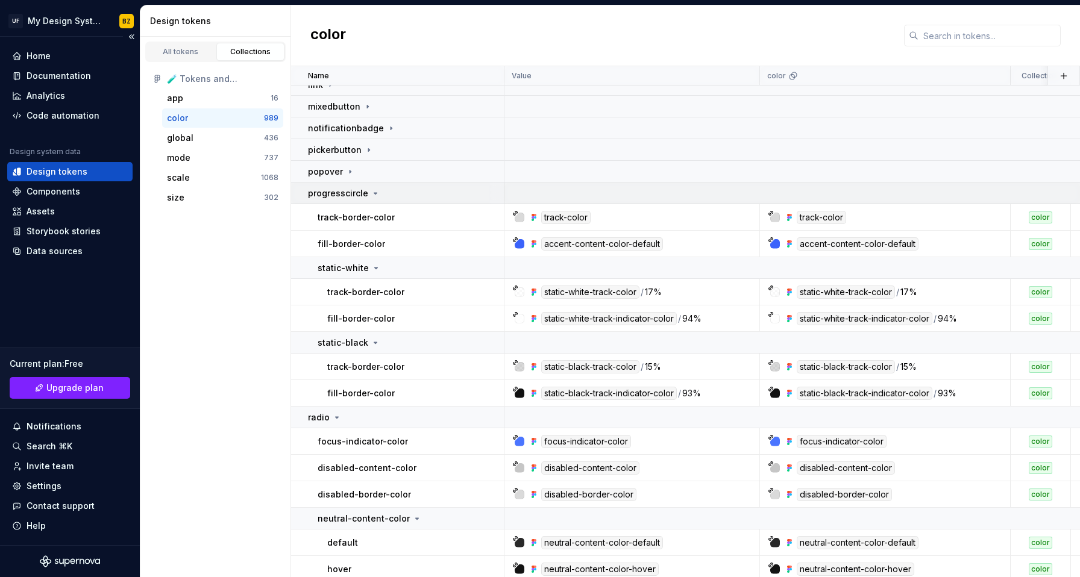
click at [359, 190] on p "progresscircle" at bounding box center [338, 193] width 60 height 12
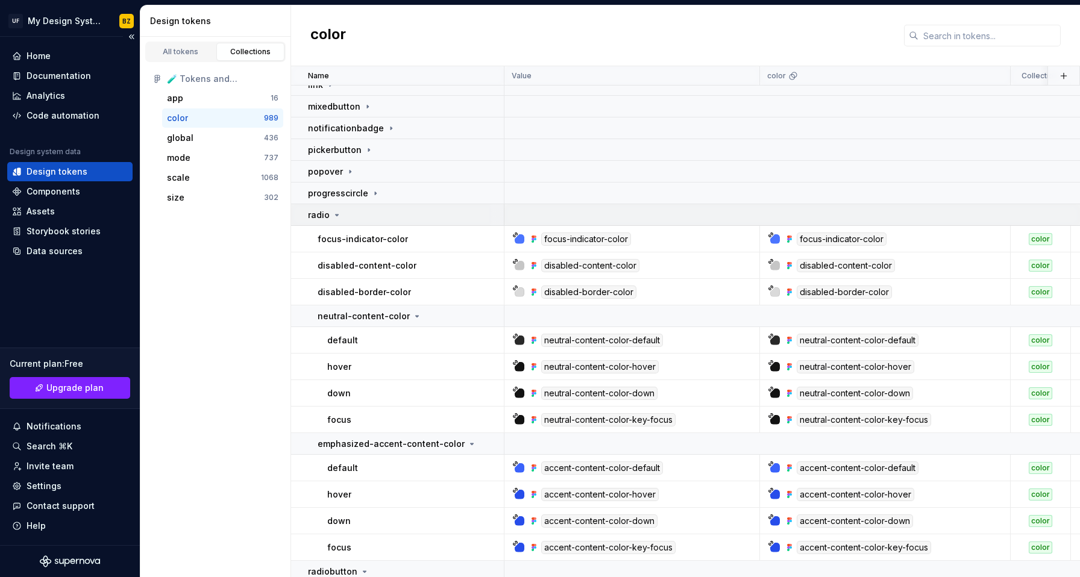
click at [333, 214] on icon at bounding box center [337, 215] width 10 height 10
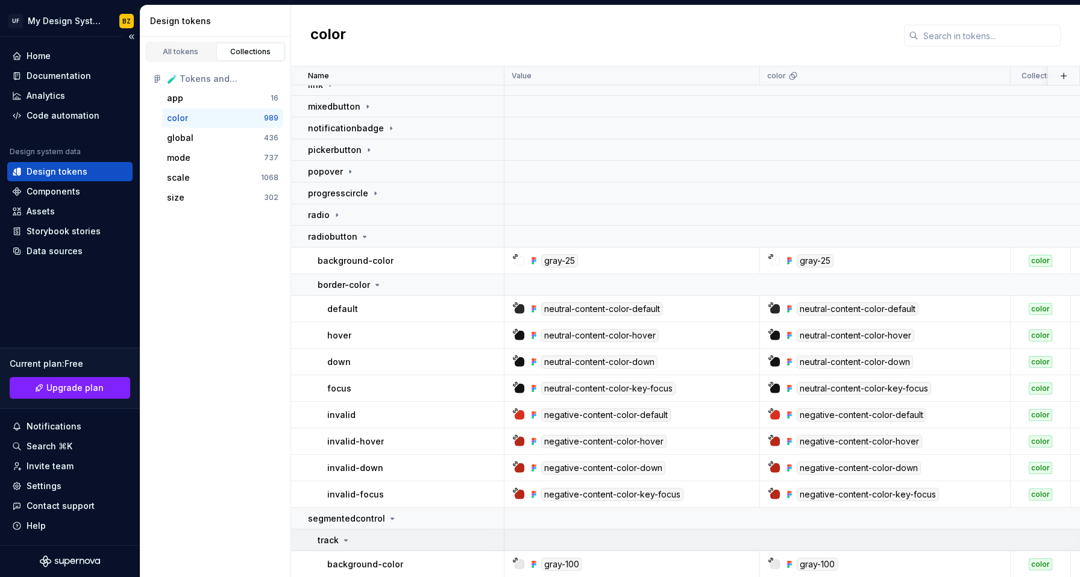
drag, startPoint x: 348, startPoint y: 236, endPoint x: 354, endPoint y: 287, distance: 51.6
click at [348, 236] on p "radiobutton" at bounding box center [332, 237] width 49 height 12
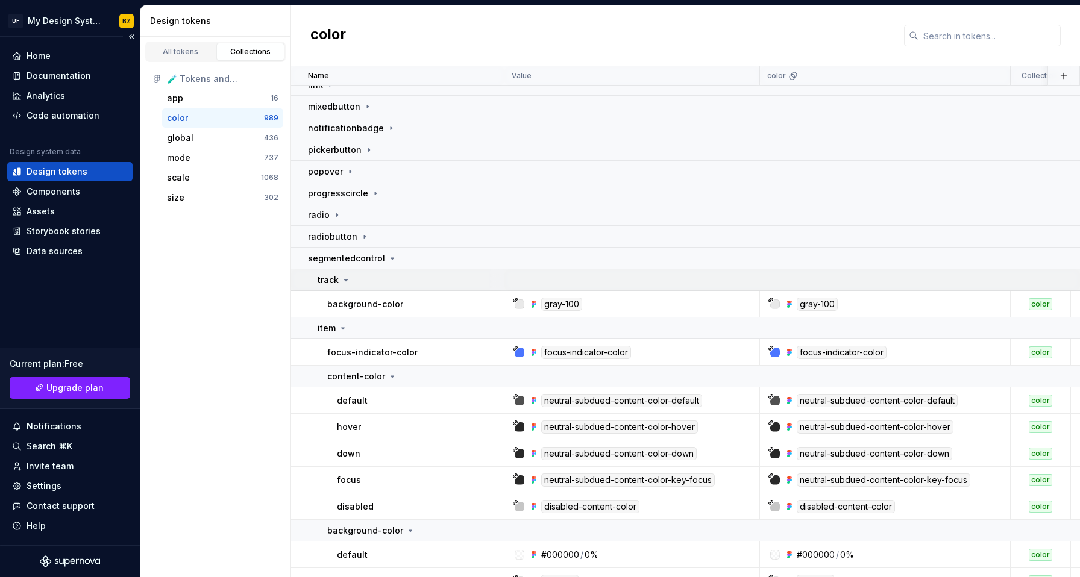
click at [349, 280] on icon at bounding box center [346, 280] width 10 height 10
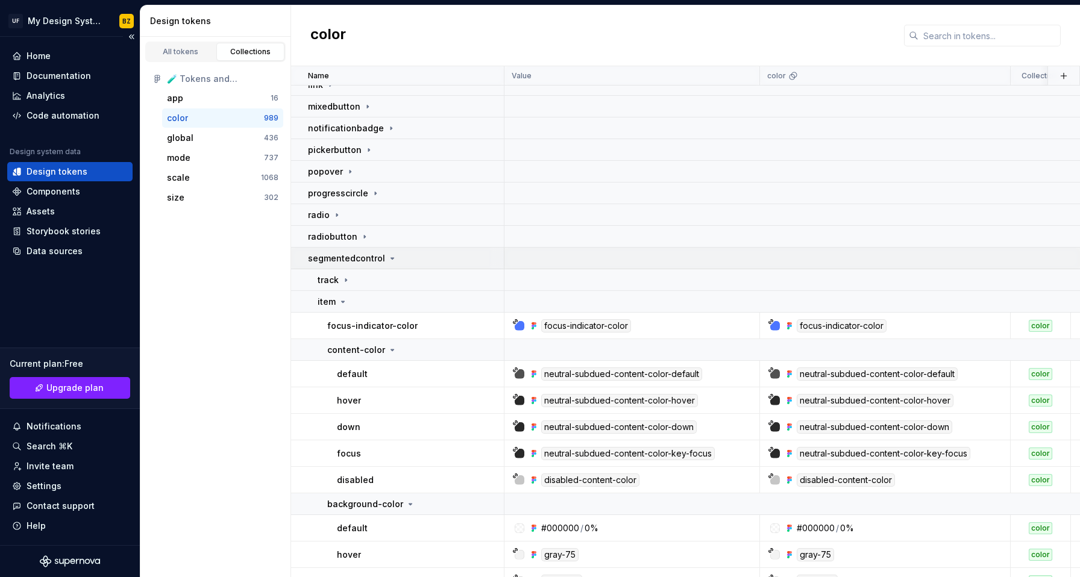
click at [388, 260] on icon at bounding box center [393, 259] width 10 height 10
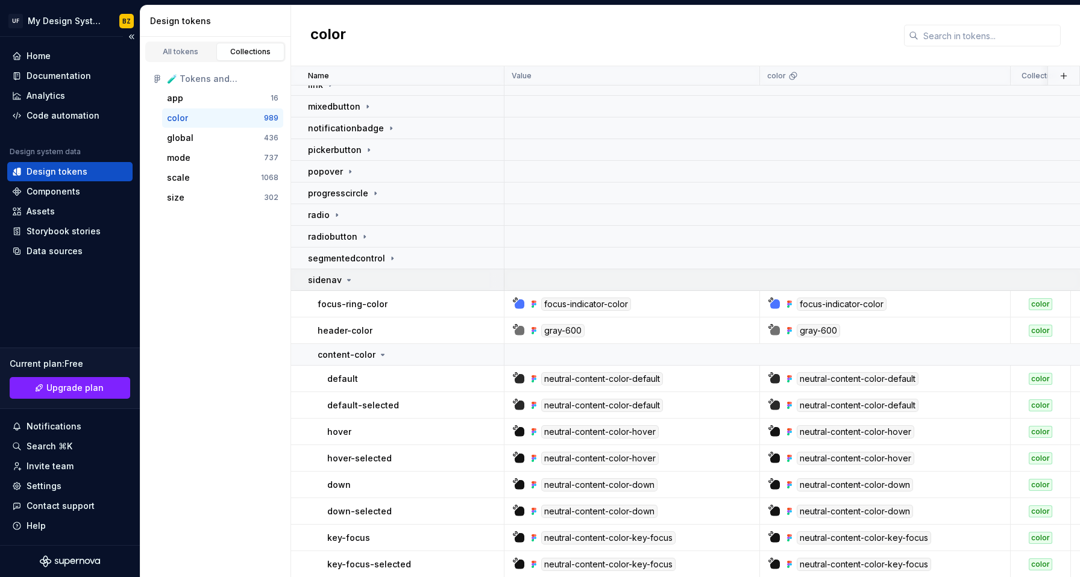
click at [369, 280] on div "sidenav" at bounding box center [405, 280] width 195 height 12
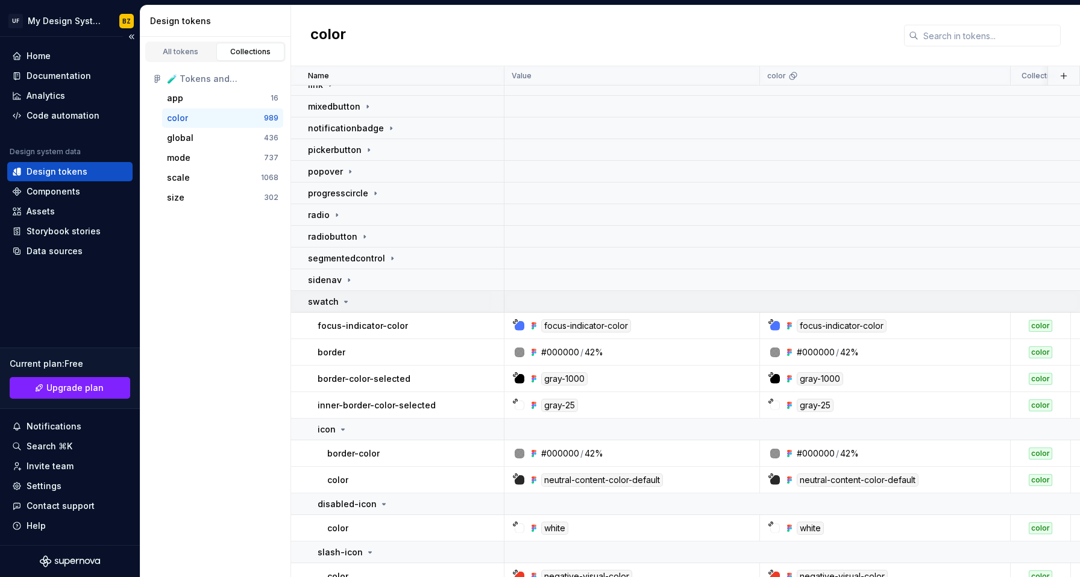
click at [362, 296] on div "swatch" at bounding box center [405, 302] width 195 height 12
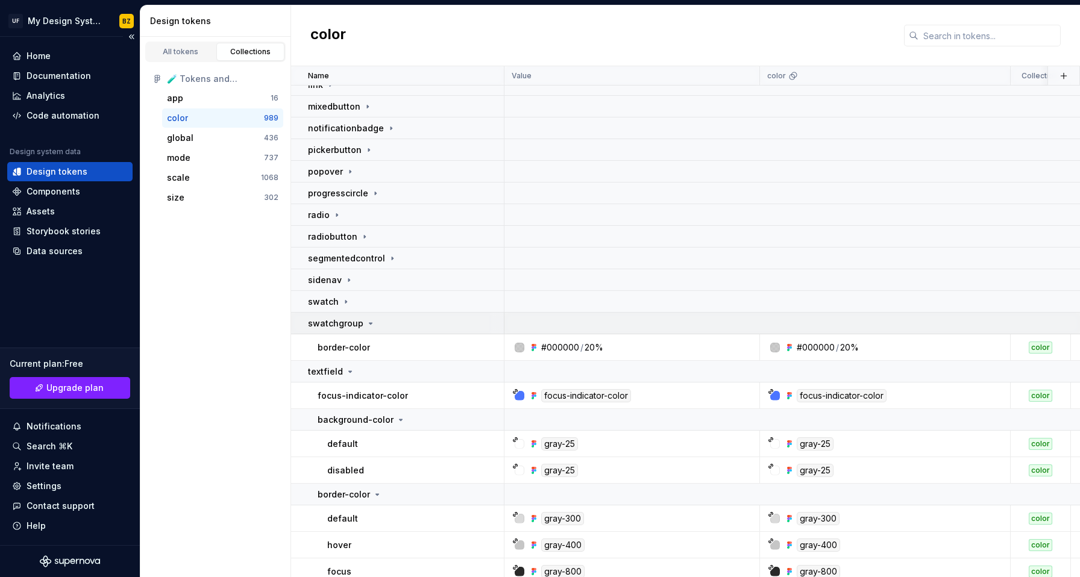
click at [356, 322] on p "swatchgroup" at bounding box center [335, 324] width 55 height 12
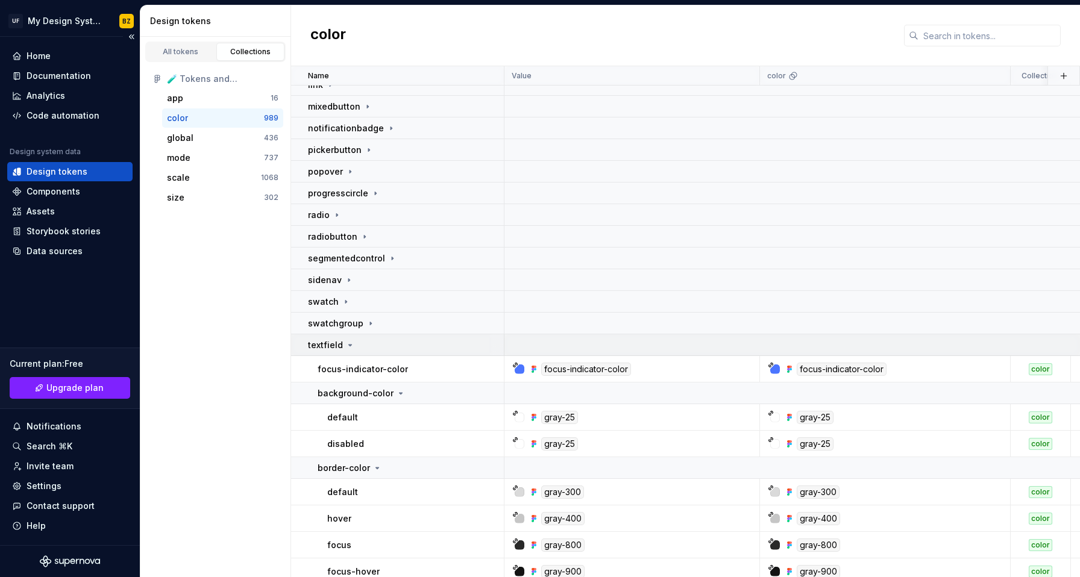
click at [348, 342] on icon at bounding box center [350, 346] width 10 height 10
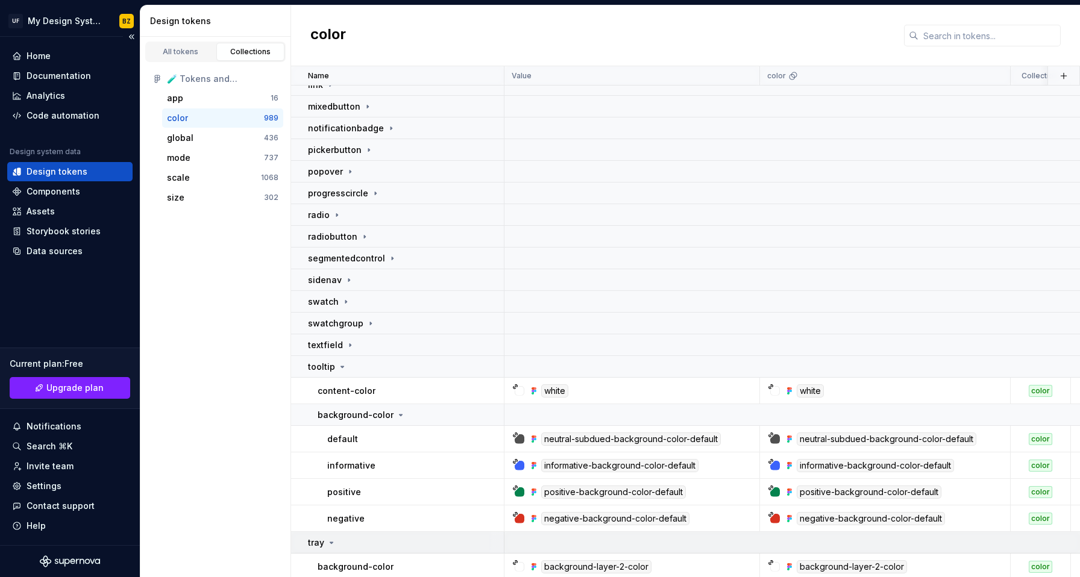
drag, startPoint x: 368, startPoint y: 366, endPoint x: 366, endPoint y: 388, distance: 22.4
click at [367, 366] on div "tooltip" at bounding box center [405, 367] width 195 height 12
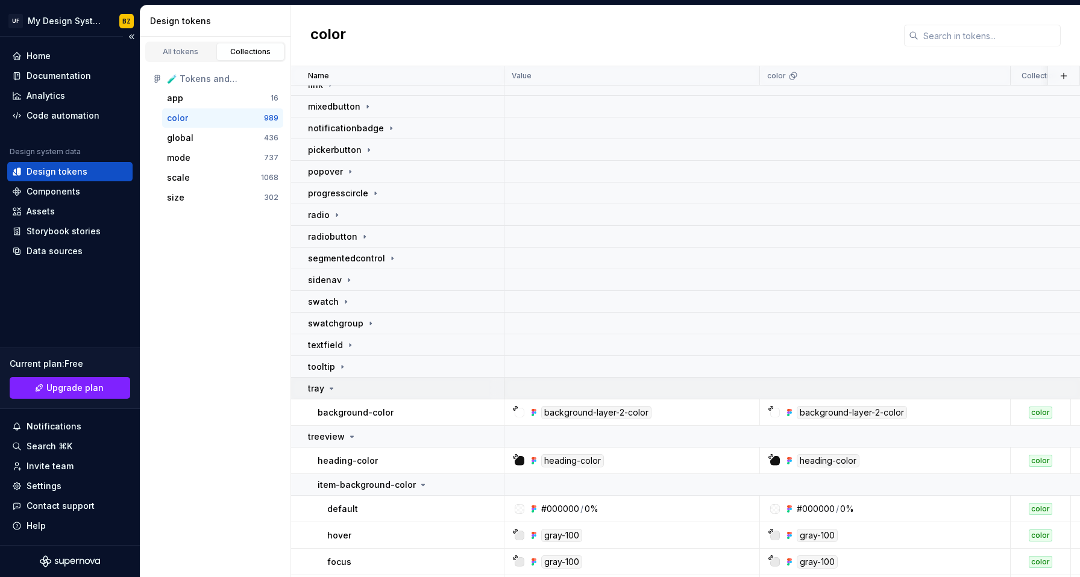
click at [345, 391] on div "tray" at bounding box center [405, 389] width 195 height 12
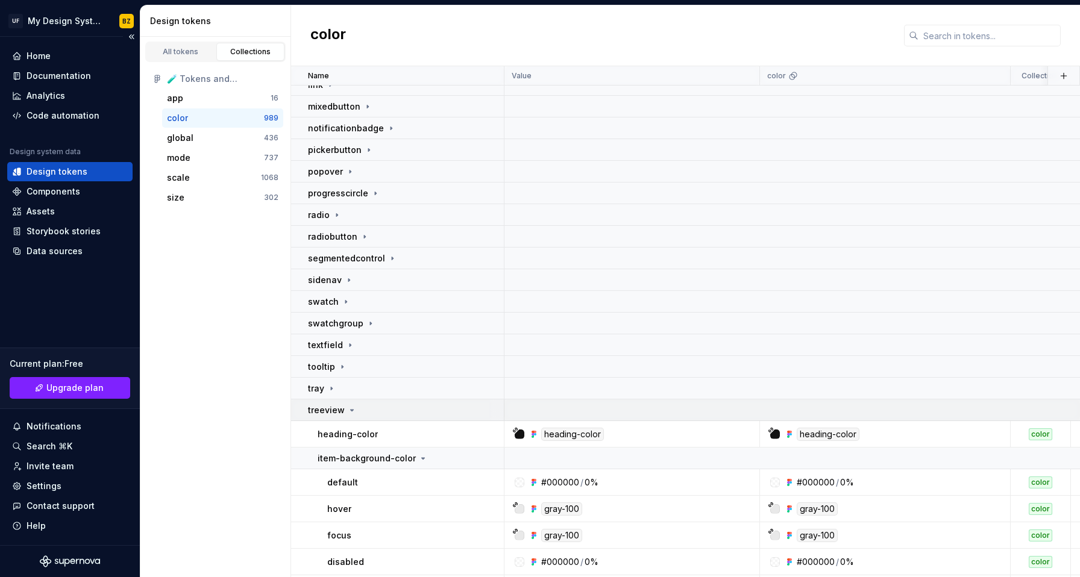
click at [363, 412] on div "treeview" at bounding box center [405, 410] width 195 height 12
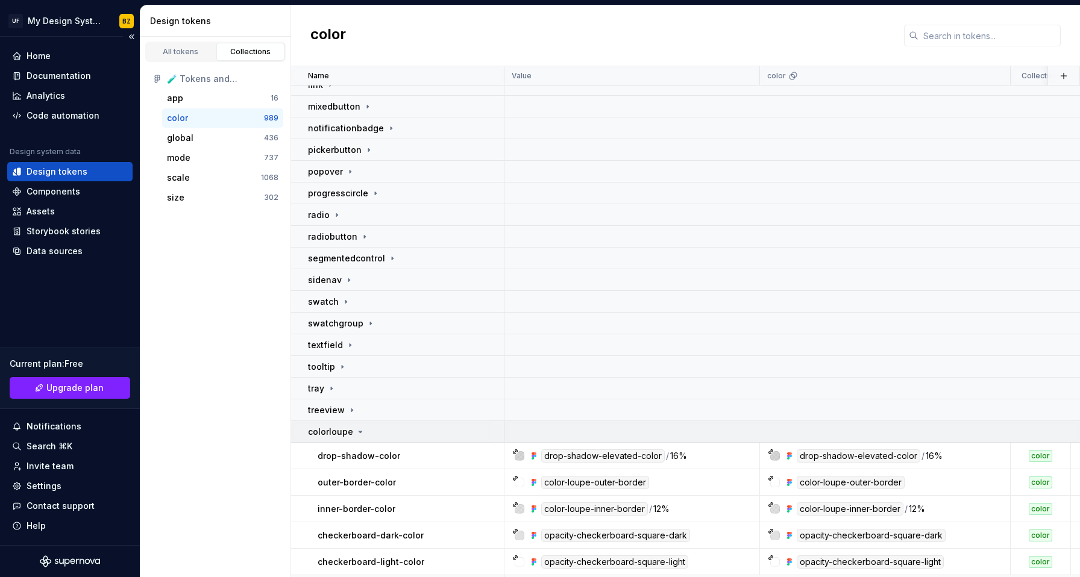
click at [360, 429] on icon at bounding box center [361, 432] width 10 height 10
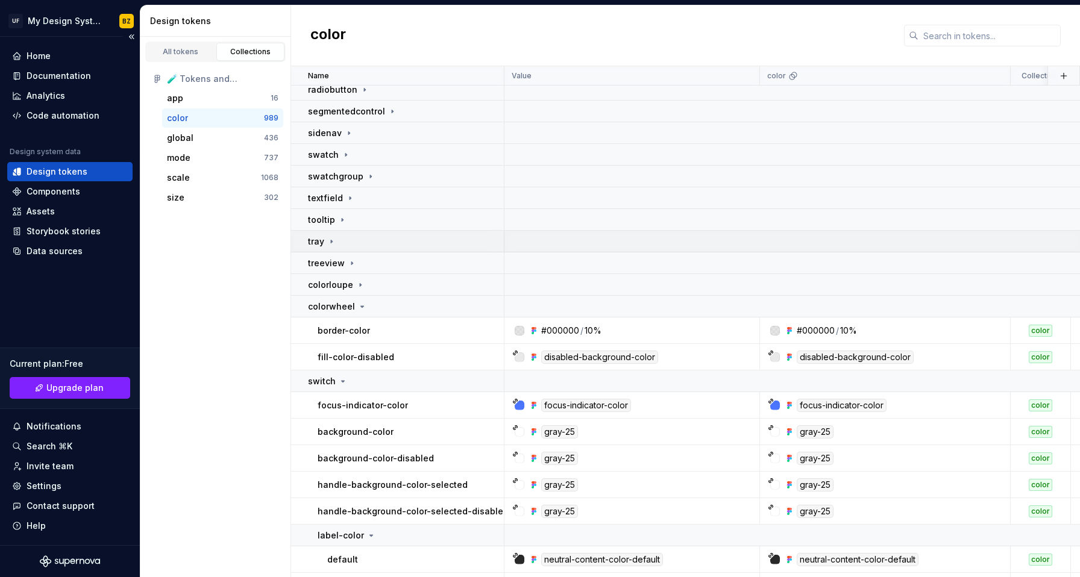
scroll to position [761, 0]
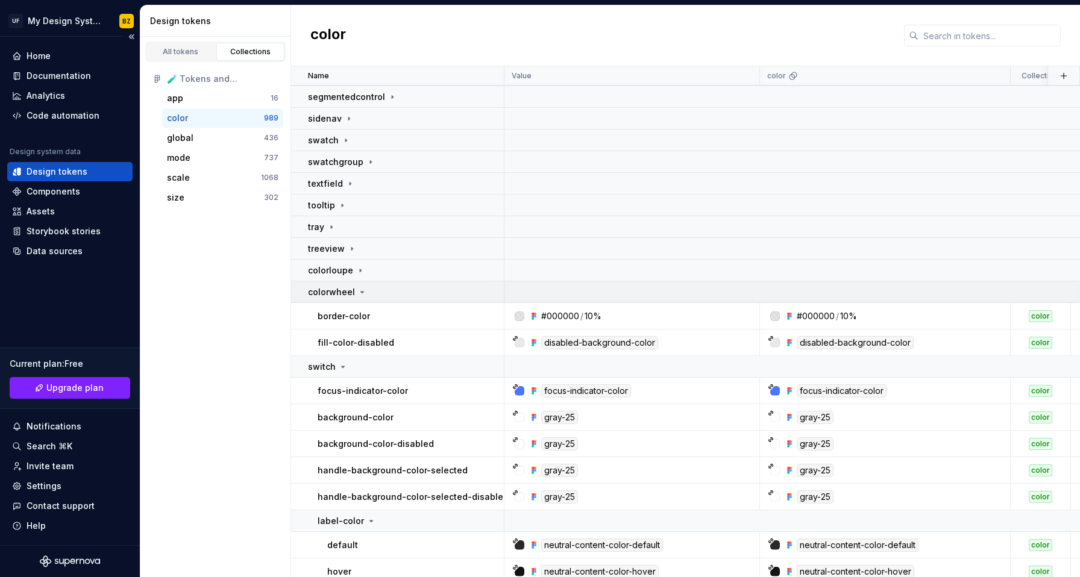
click at [351, 292] on p "colorwheel" at bounding box center [331, 292] width 47 height 12
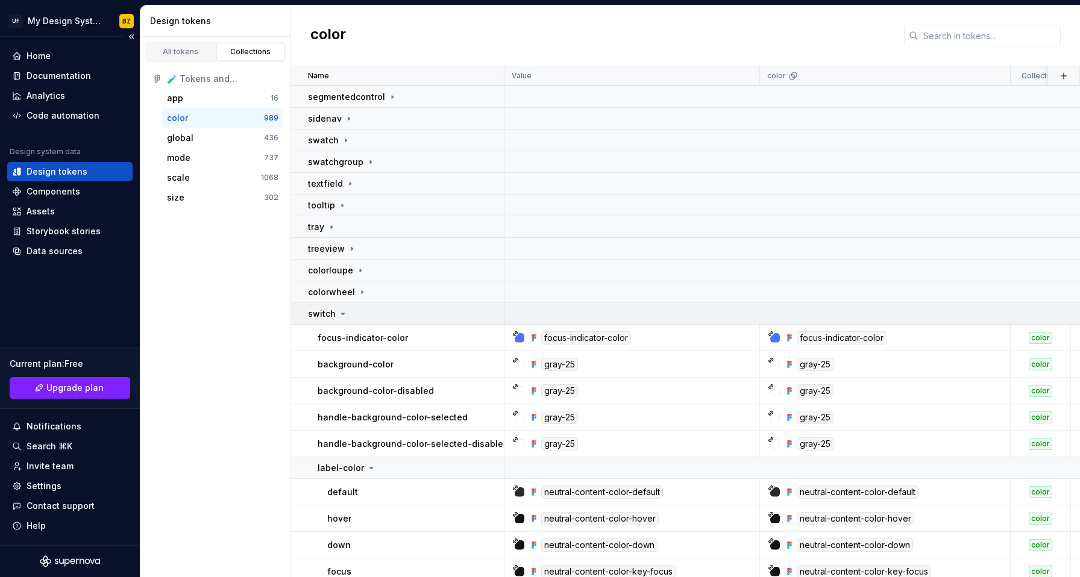
click at [341, 321] on td "switch" at bounding box center [397, 314] width 213 height 22
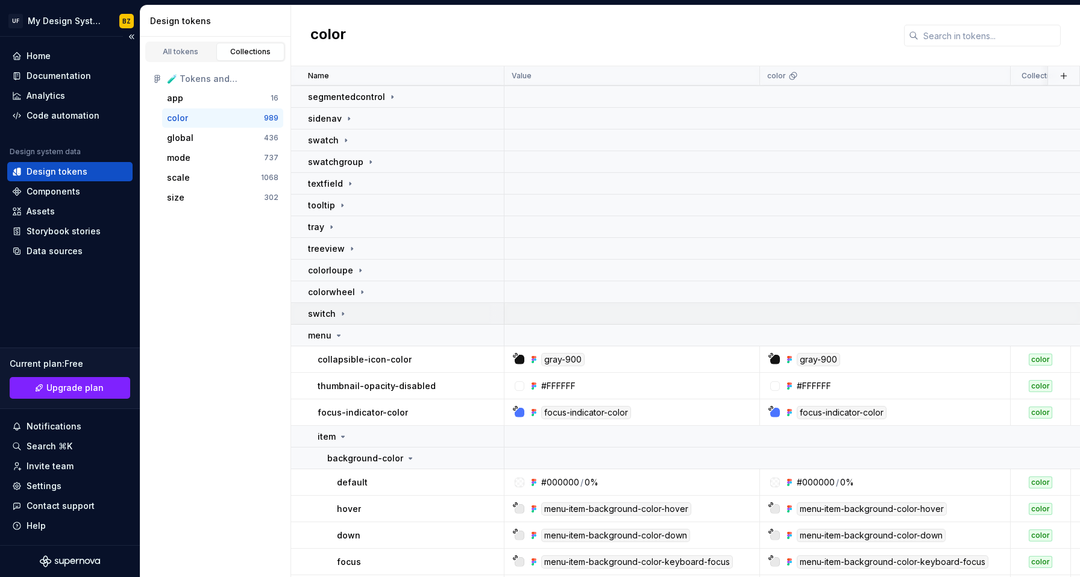
scroll to position [762, 0]
click at [334, 331] on icon at bounding box center [339, 335] width 10 height 10
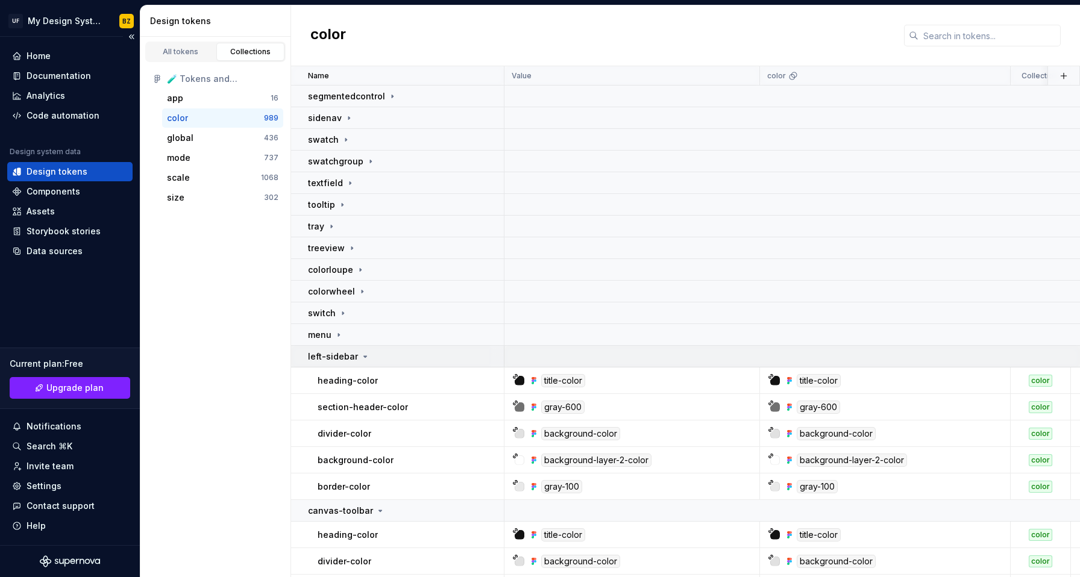
click at [351, 353] on p "left-sidebar" at bounding box center [333, 357] width 50 height 12
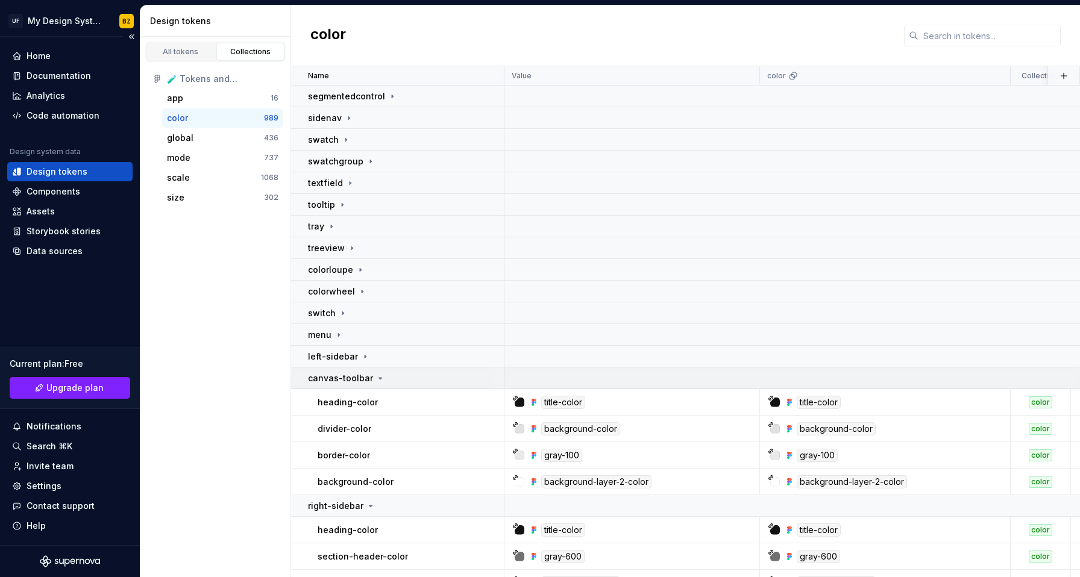
click at [361, 372] on p "canvas-toolbar" at bounding box center [340, 378] width 65 height 12
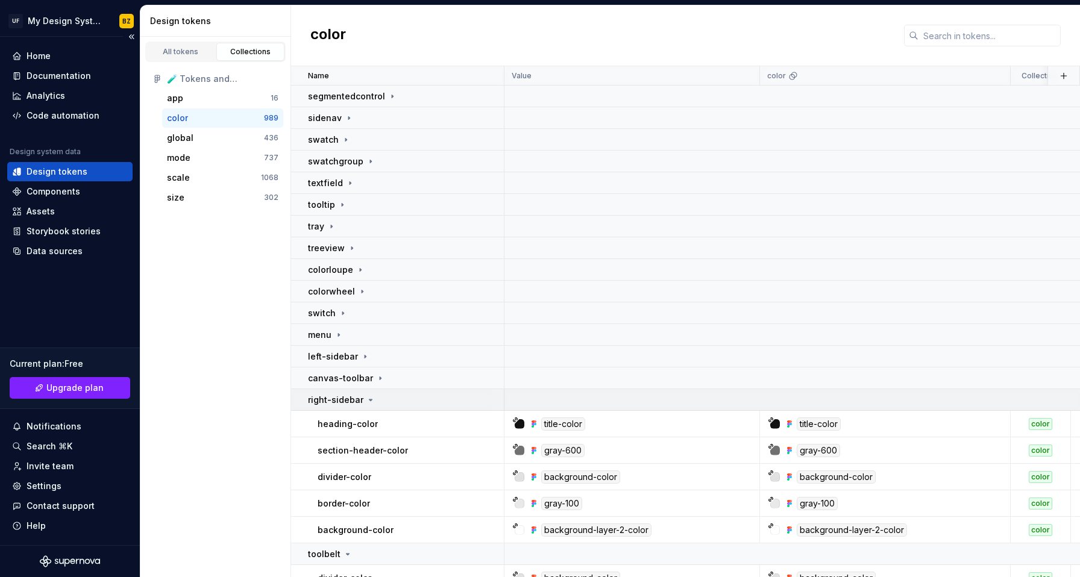
click at [356, 400] on p "right-sidebar" at bounding box center [335, 400] width 55 height 12
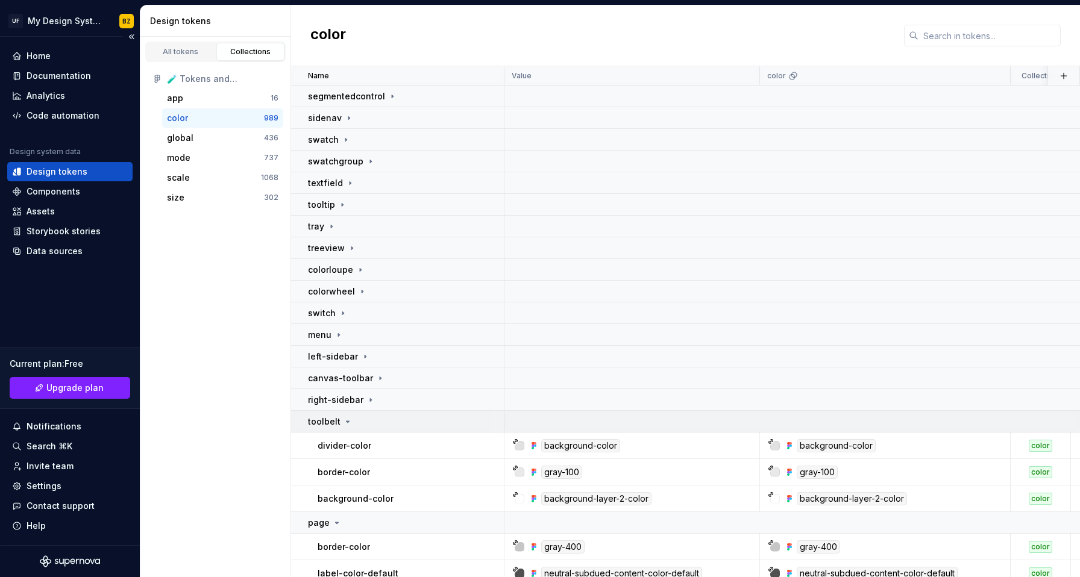
click at [353, 419] on div "toolbelt" at bounding box center [405, 422] width 195 height 12
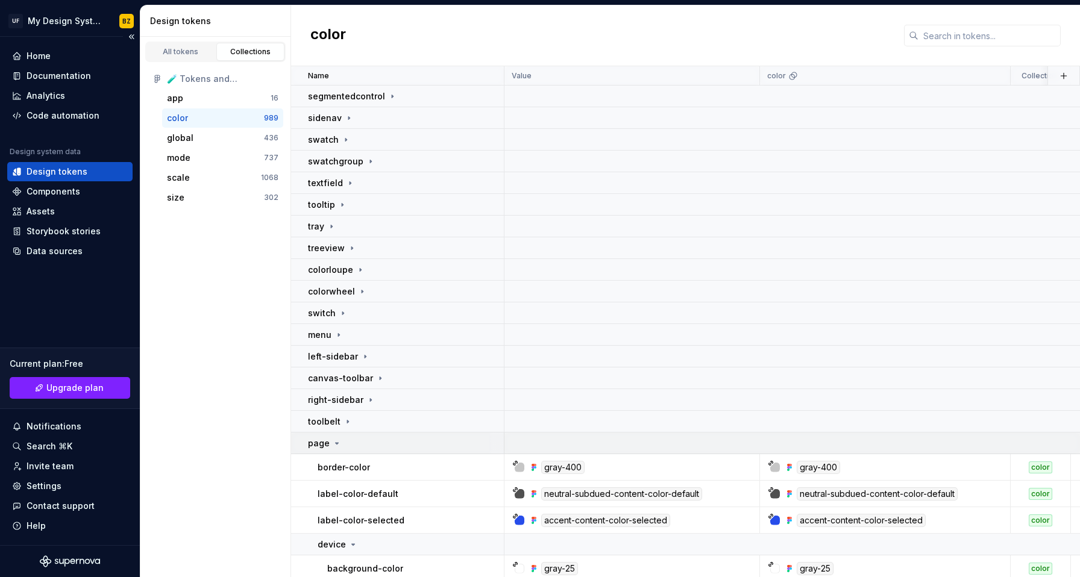
click at [350, 441] on div "page" at bounding box center [405, 444] width 195 height 12
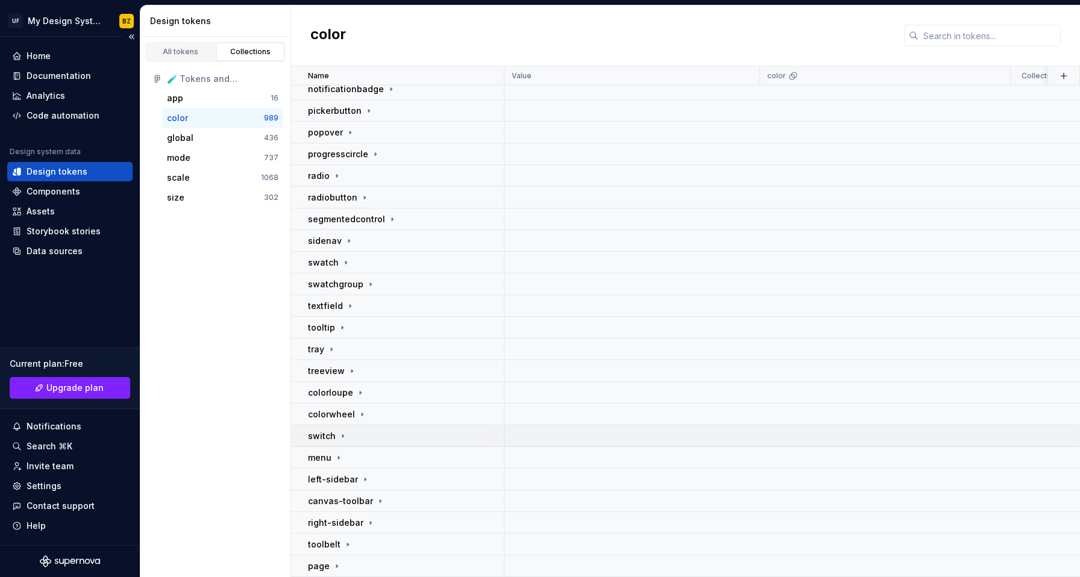
scroll to position [639, 0]
click at [348, 241] on icon at bounding box center [349, 241] width 10 height 10
